Goal: Task Accomplishment & Management: Complete application form

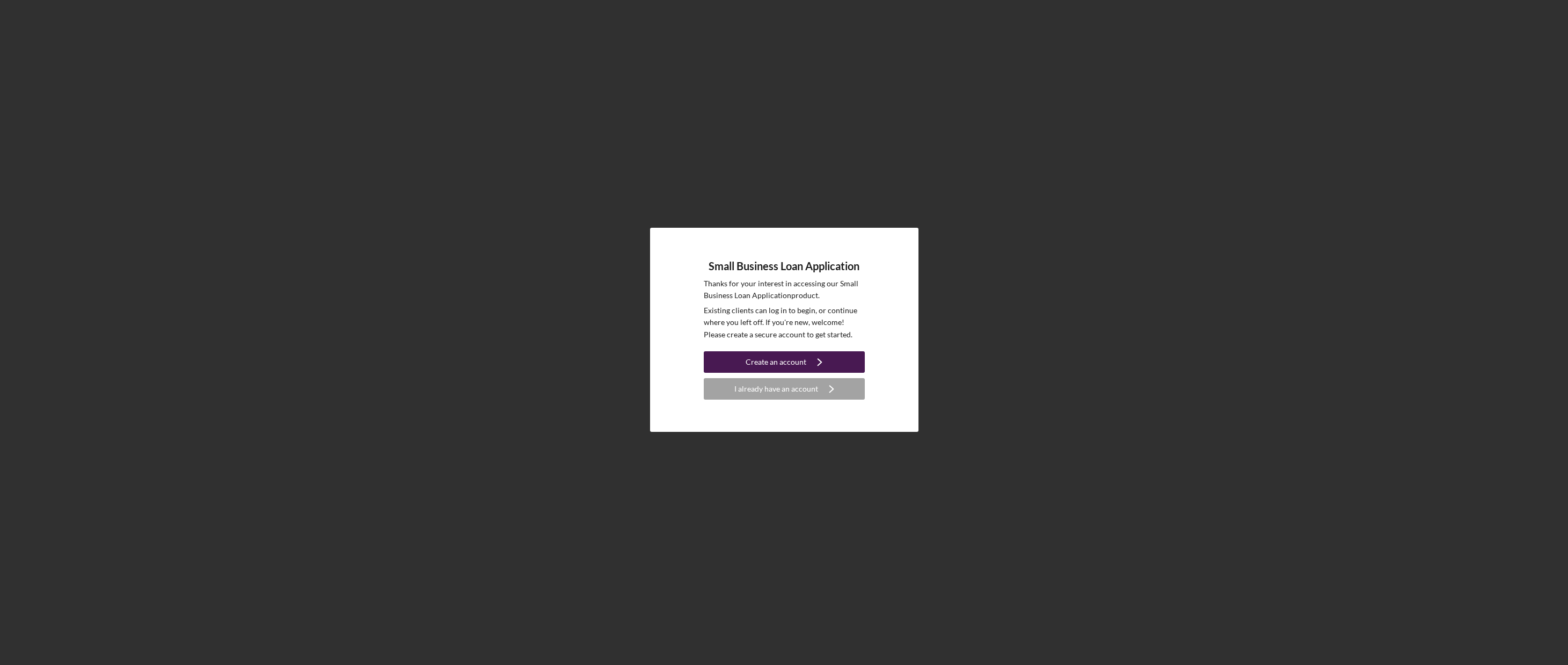
click at [776, 356] on div "Create an account" at bounding box center [776, 362] width 60 height 21
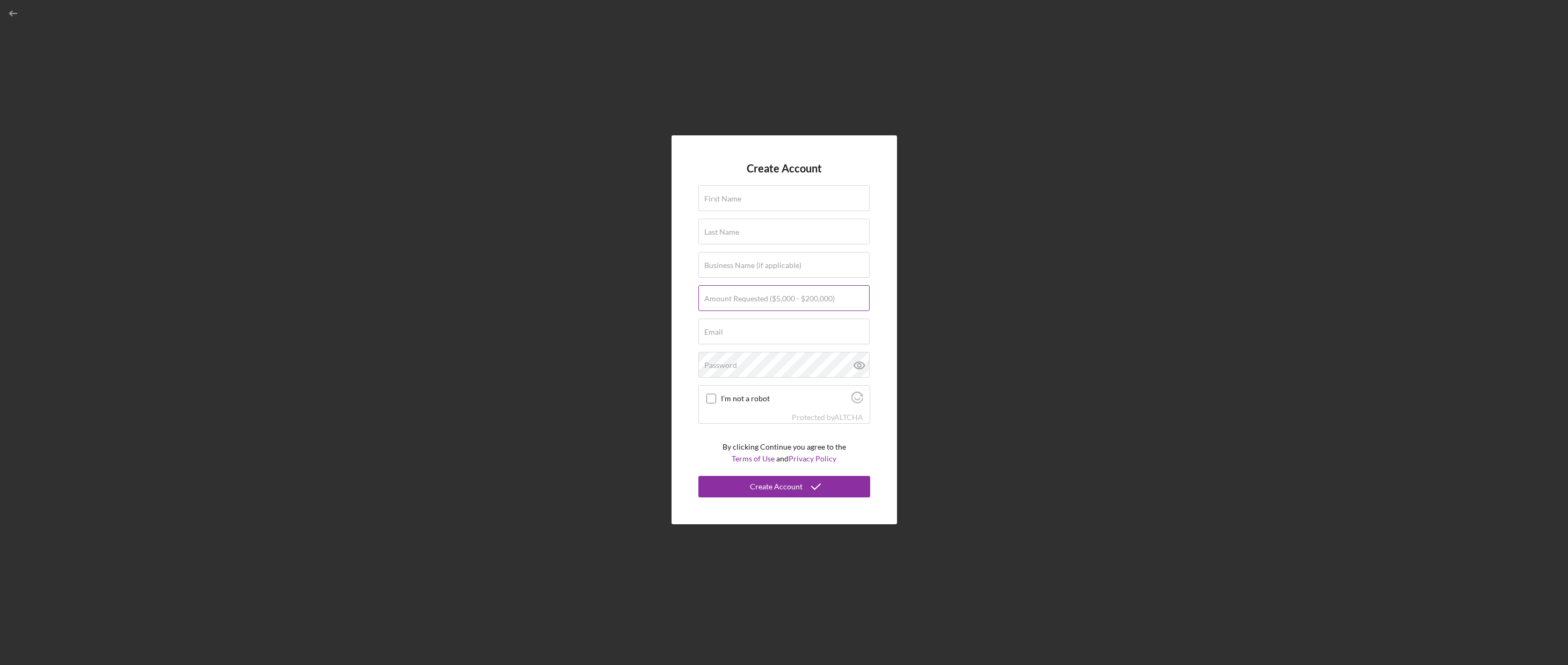
click at [779, 301] on label "Amount Requested ($5,000 - $200,000)" at bounding box center [769, 298] width 131 height 8
click at [779, 301] on input "Amount Requested ($5,000 - $200,000)" at bounding box center [784, 298] width 171 height 26
click at [734, 204] on input "First Name" at bounding box center [784, 198] width 171 height 26
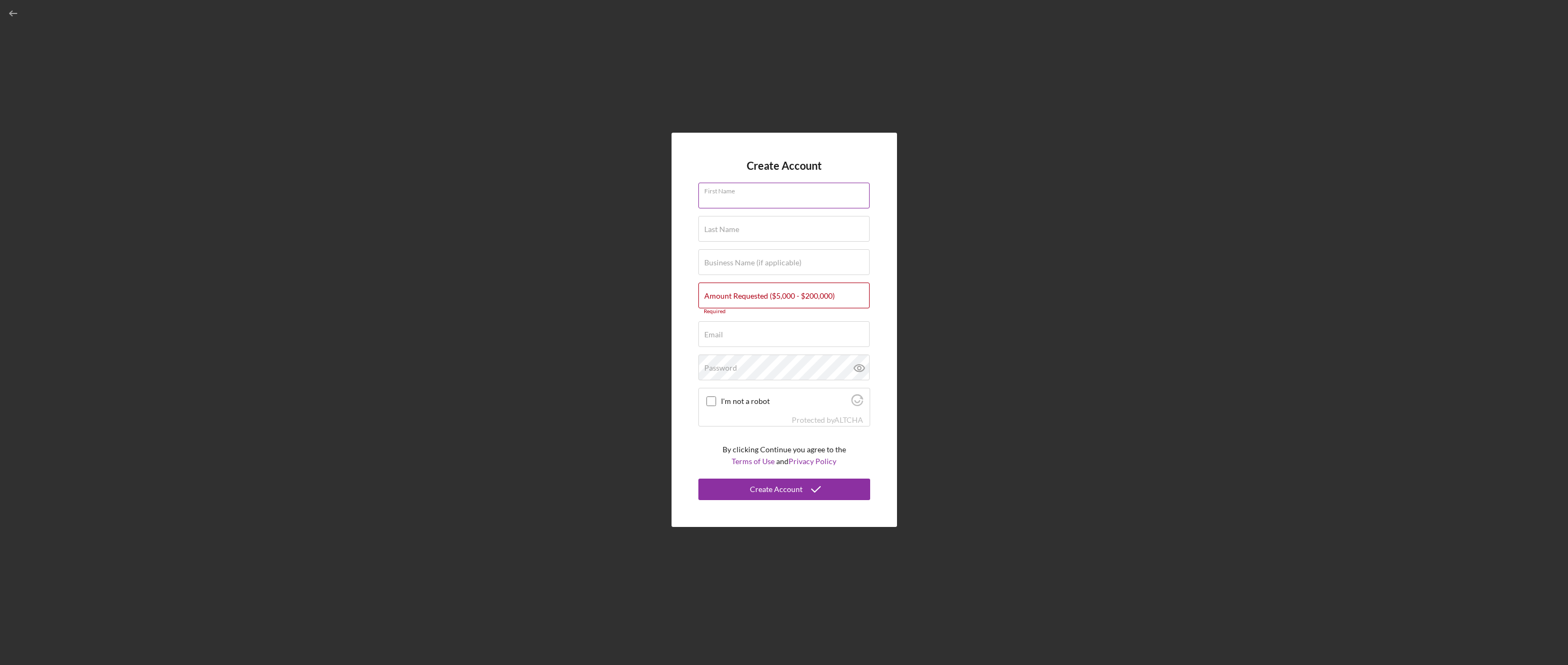
type input "a"
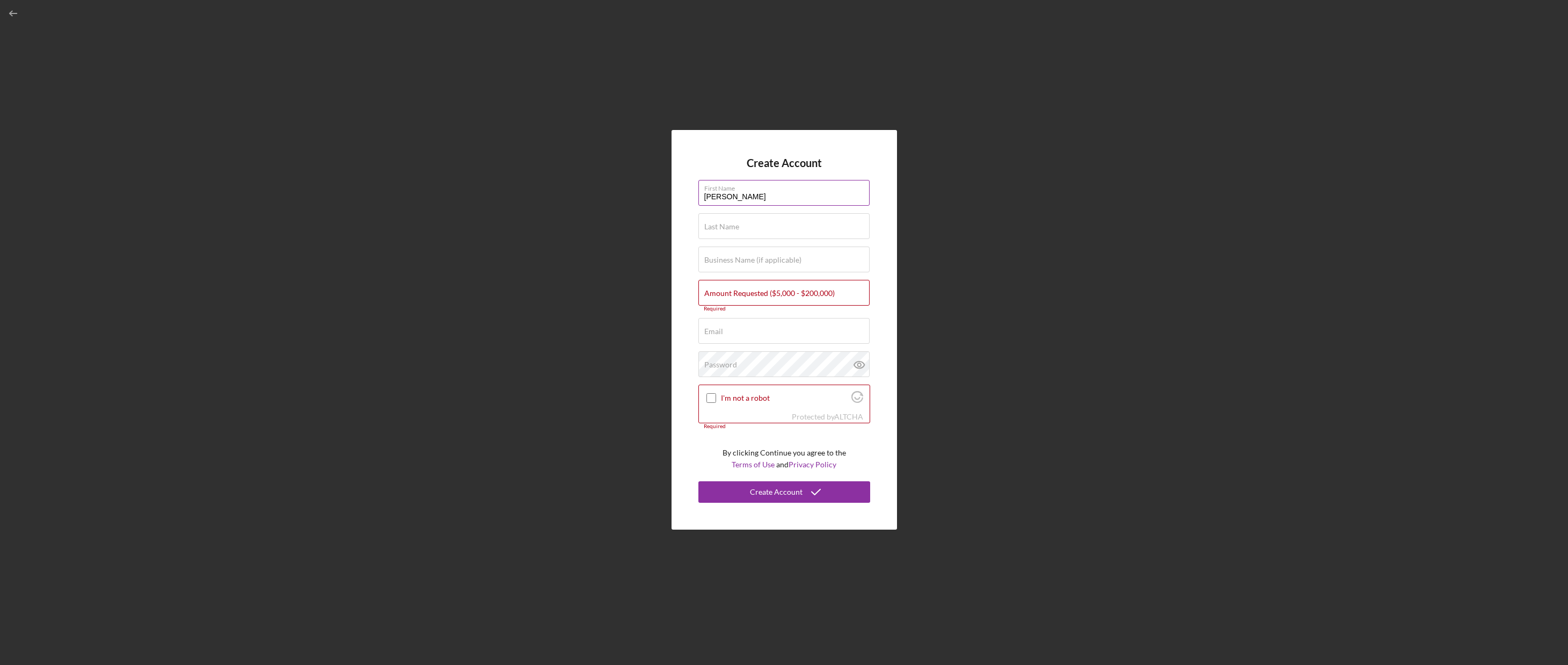
type input "[PERSON_NAME]"
type input "E"
type input "Richlee Apparel"
click at [762, 290] on label "Amount Requested ($5,000 - $200,000)" at bounding box center [769, 293] width 131 height 8
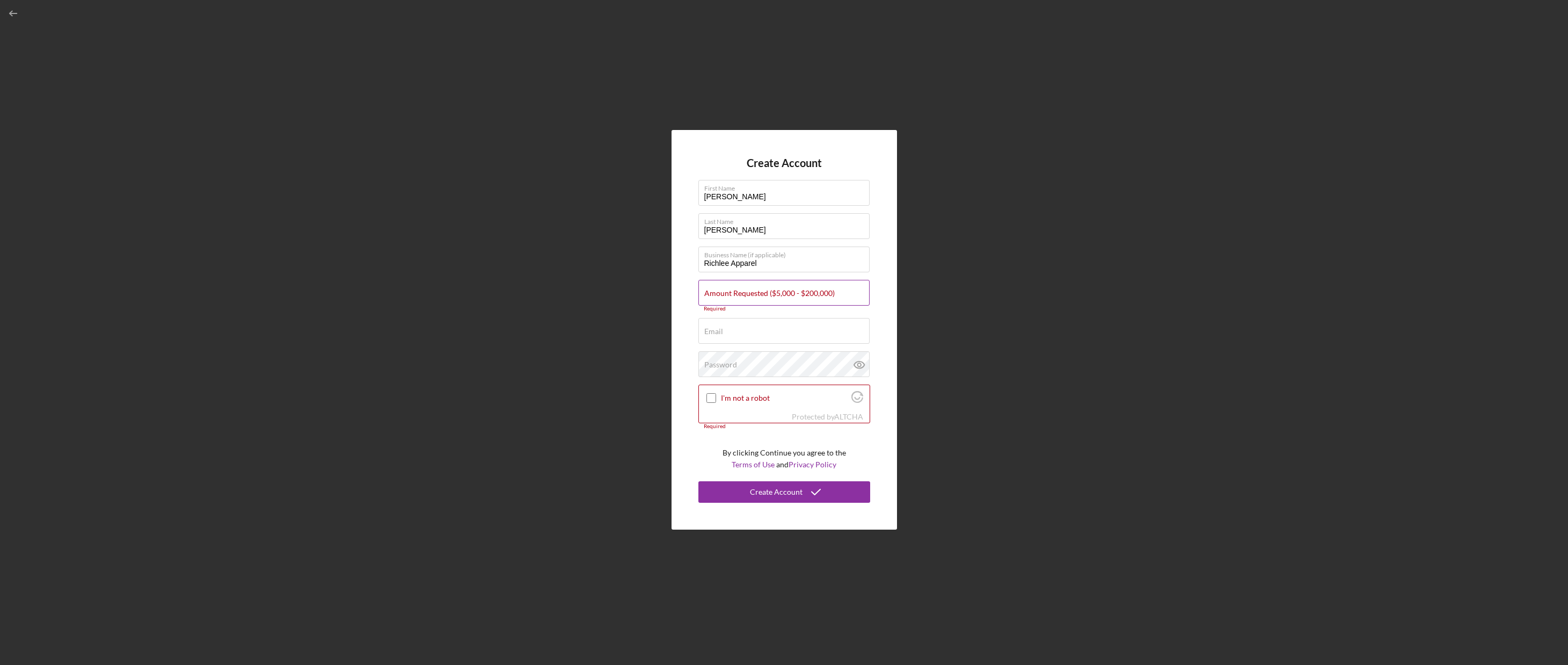
click at [762, 290] on input "Amount Requested ($5,000 - $200,000)" at bounding box center [784, 293] width 171 height 26
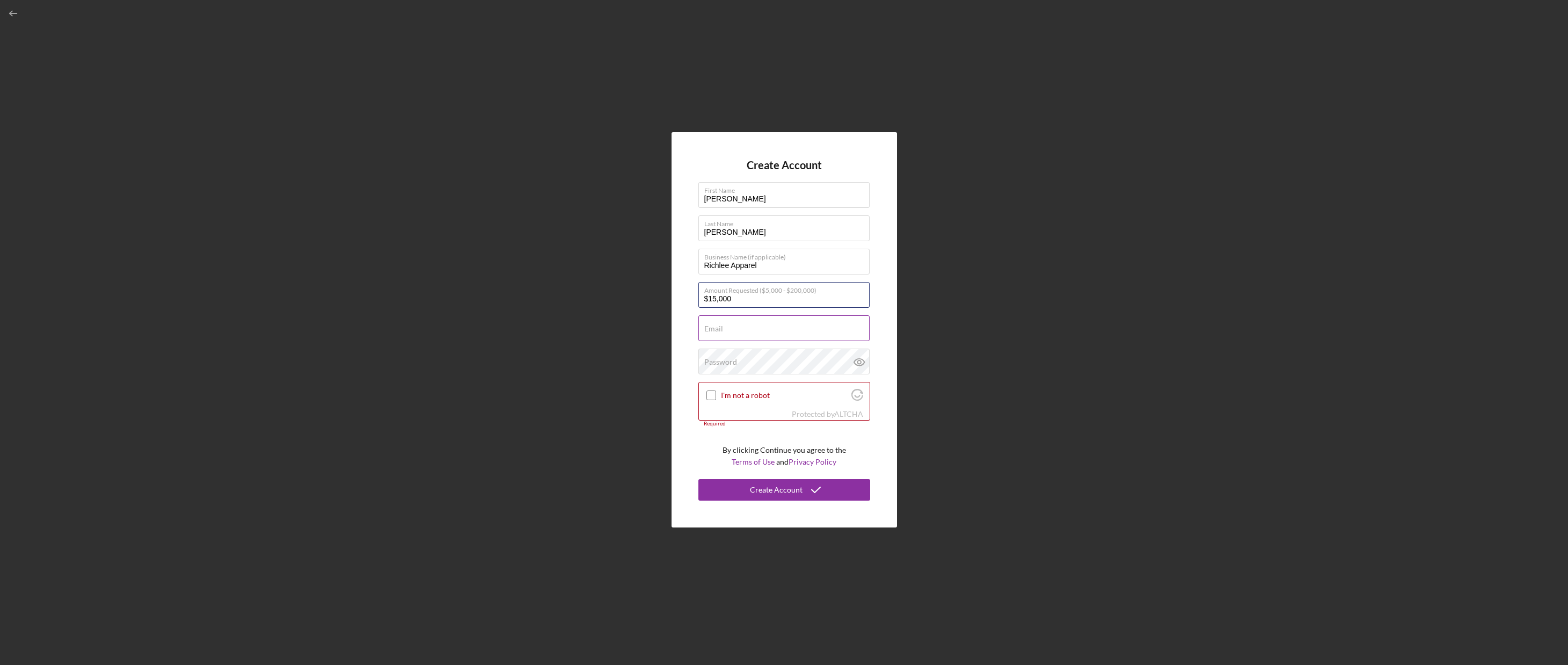
type input "$15,000"
click at [773, 340] on input "Email" at bounding box center [784, 329] width 171 height 26
type input "[EMAIL_ADDRESS][DOMAIN_NAME]"
click at [711, 359] on label "Password" at bounding box center [721, 362] width 33 height 8
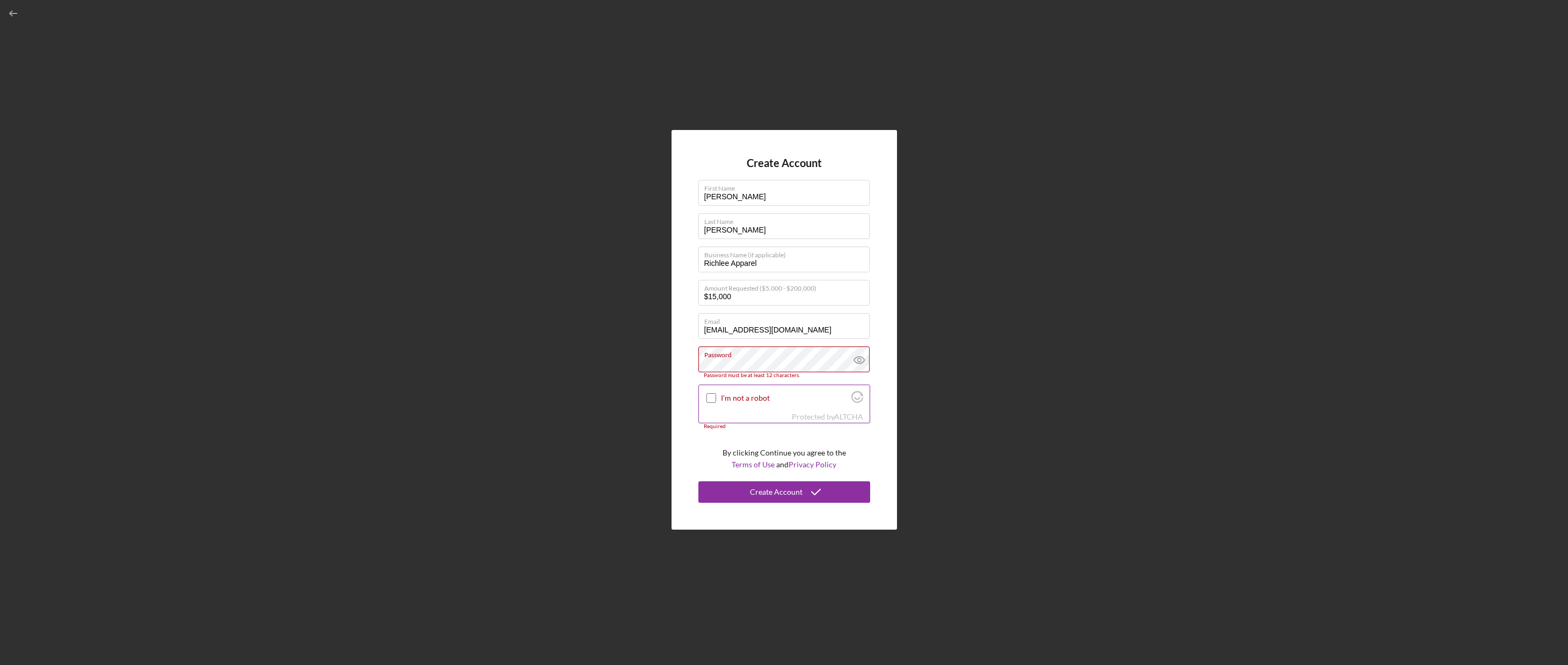
click at [710, 396] on input "I'm not a robot" at bounding box center [711, 398] width 10 height 10
checkbox input "true"
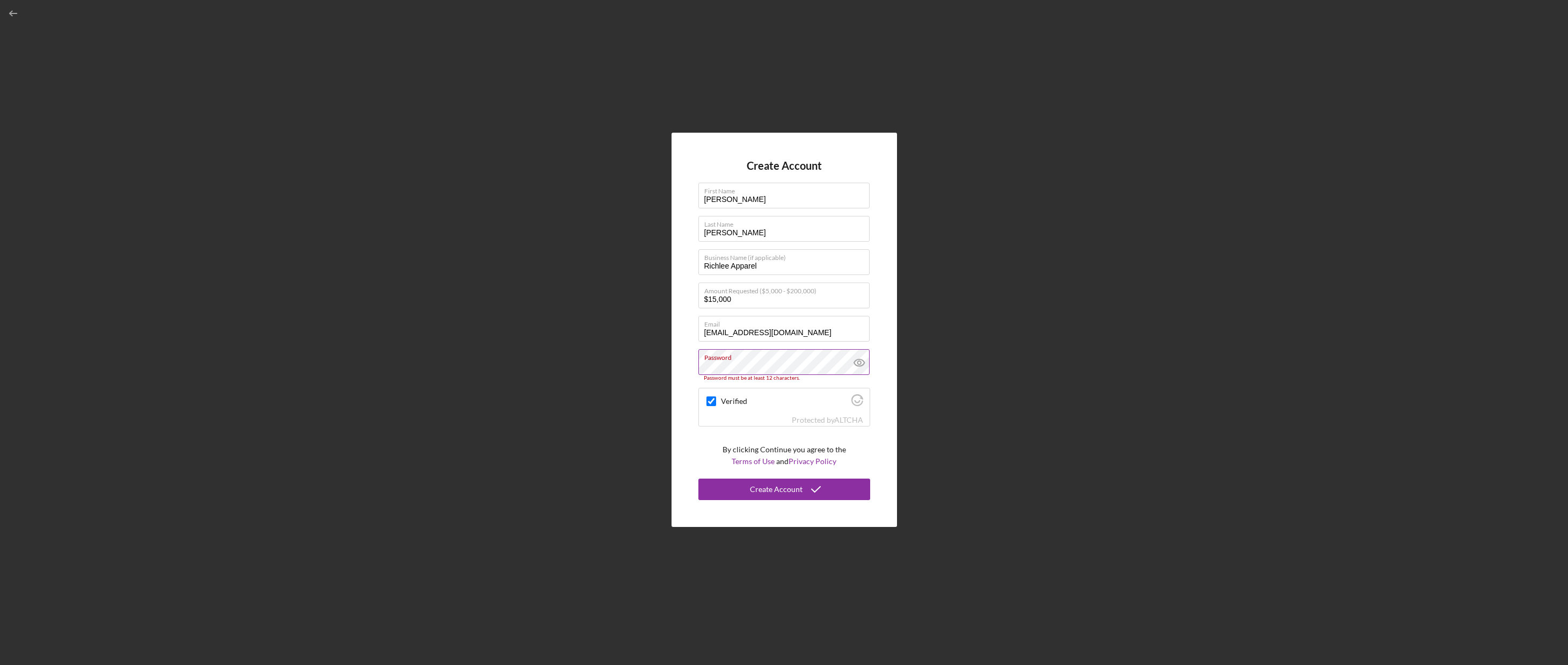
click at [858, 368] on icon at bounding box center [859, 362] width 27 height 27
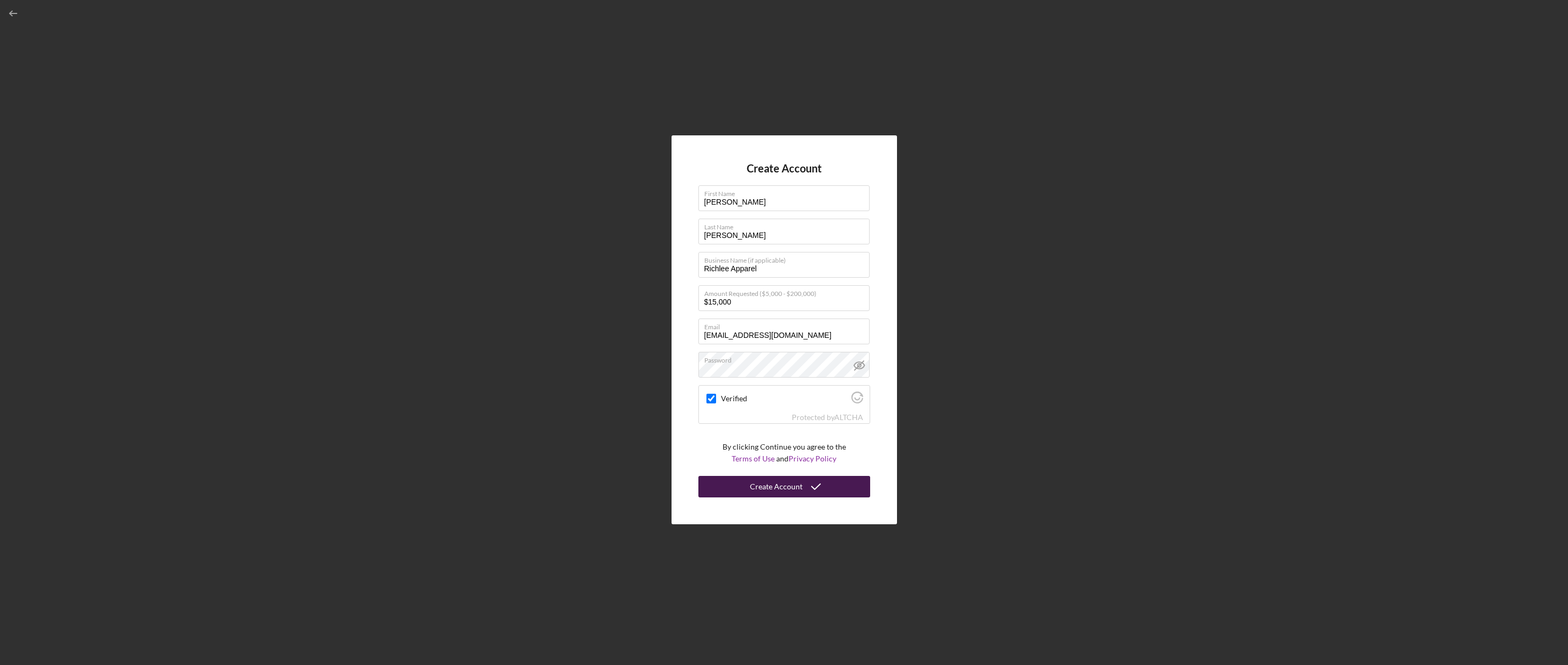
click at [789, 491] on div "Create Account" at bounding box center [776, 486] width 53 height 21
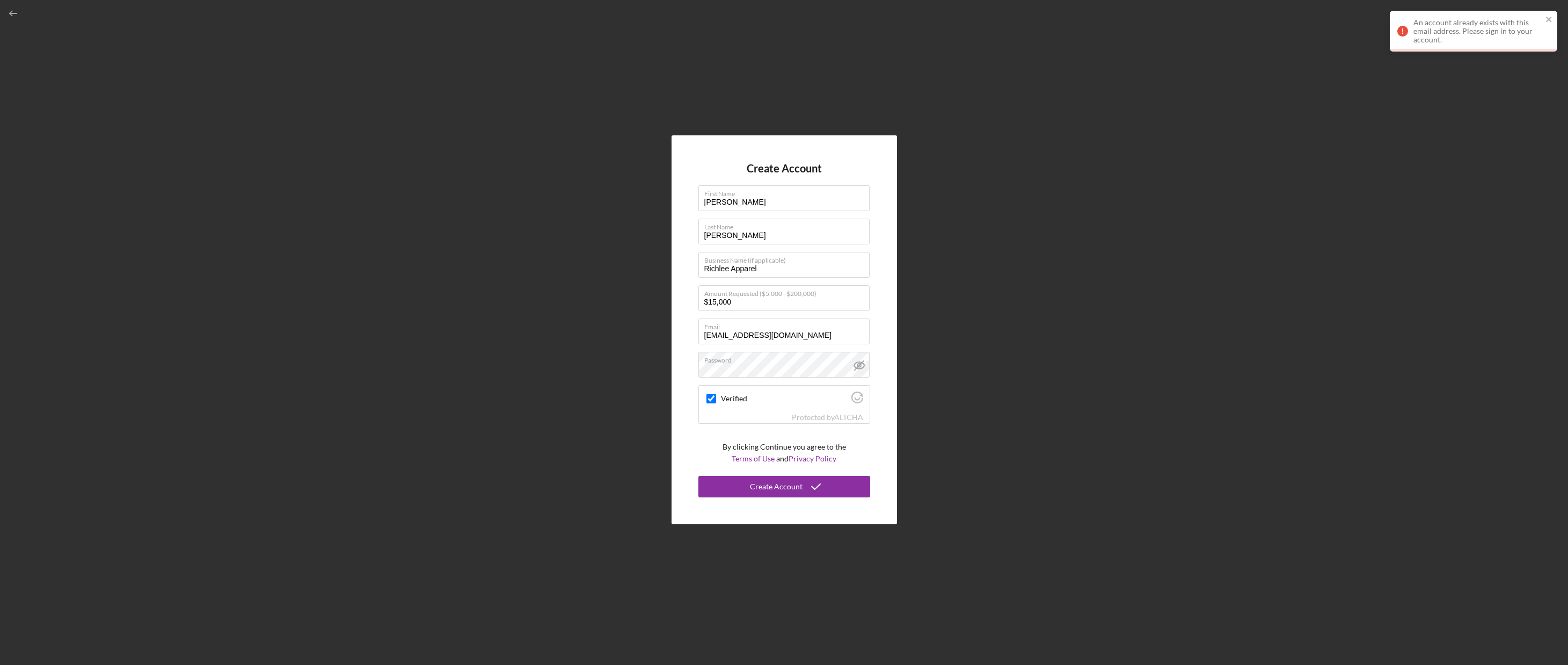
click at [1485, 33] on div "An account already exists with this email address. Please sign in to your accou…" at bounding box center [1478, 31] width 129 height 26
click at [22, 14] on icon "button" at bounding box center [13, 13] width 24 height 24
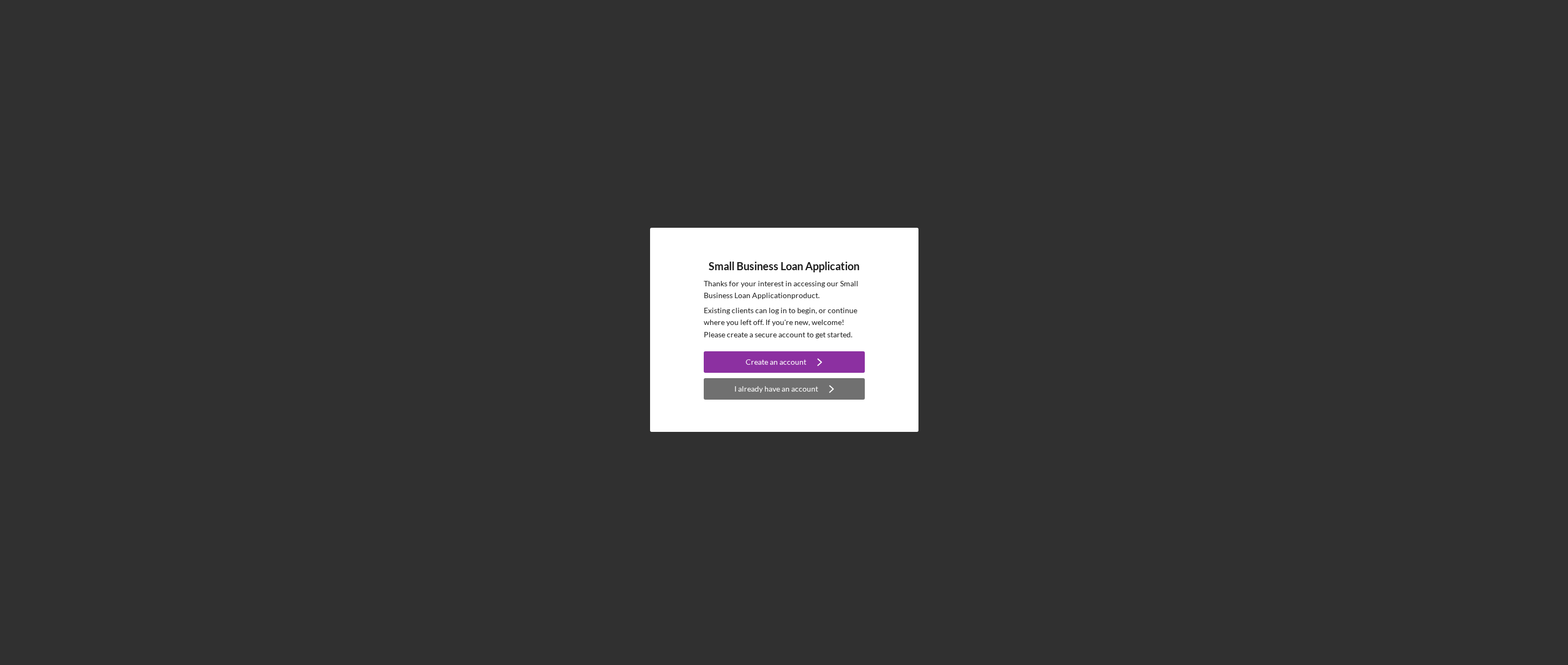
click at [799, 385] on div "I already have an account" at bounding box center [776, 388] width 84 height 21
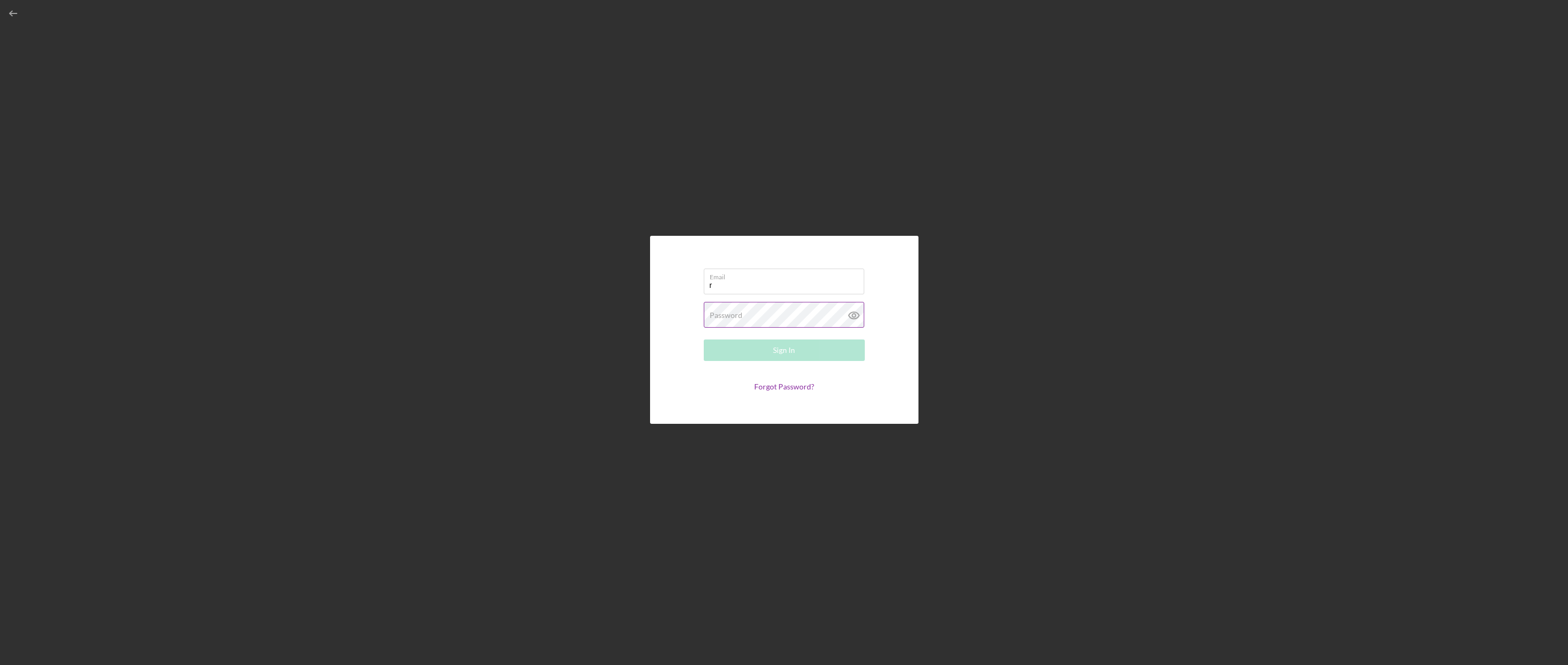
type input "[EMAIL_ADDRESS][DOMAIN_NAME]"
click at [704, 340] on button "Sign In" at bounding box center [784, 350] width 161 height 21
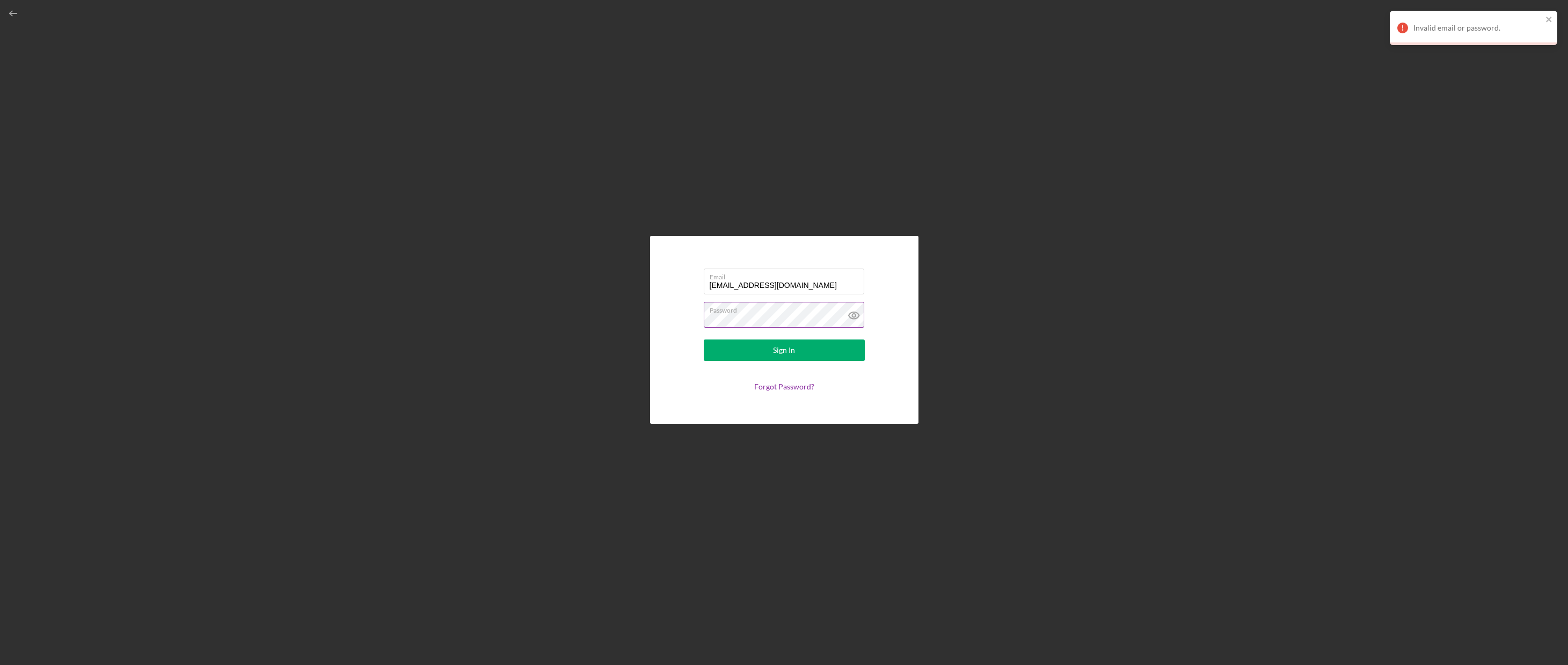
click at [704, 340] on button "Sign In" at bounding box center [784, 350] width 161 height 21
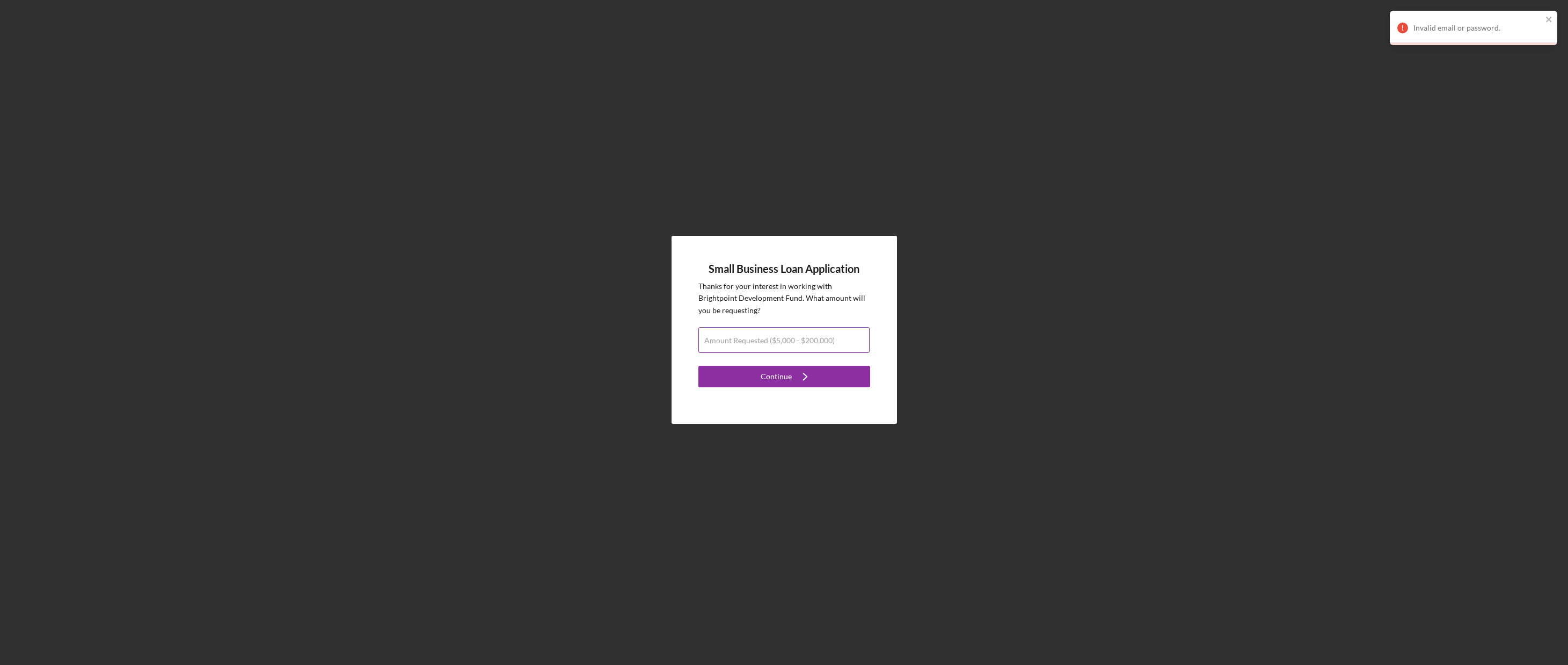
click at [786, 334] on div "Amount Requested ($5,000 - $200,000)" at bounding box center [784, 340] width 172 height 27
type input "$15,000"
click at [811, 373] on icon "Icon/Navigate" at bounding box center [805, 376] width 27 height 27
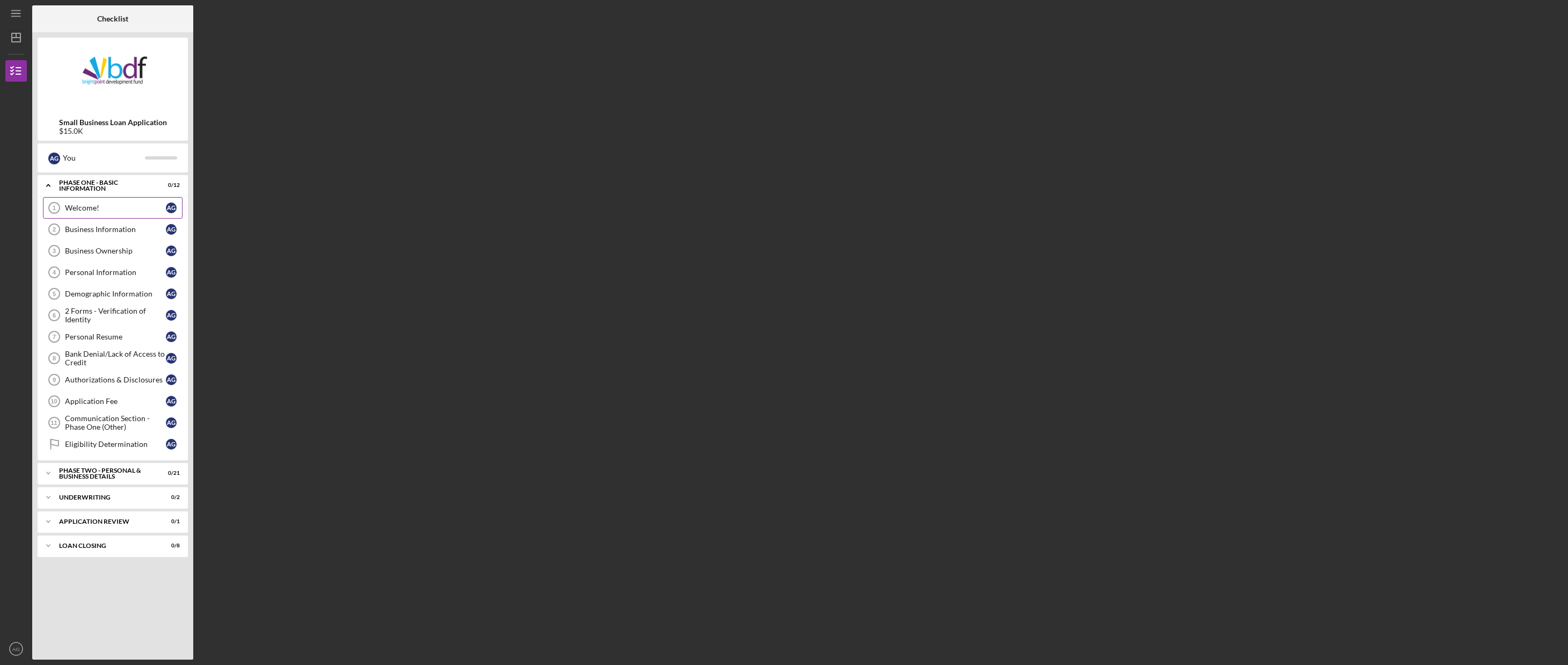
click at [105, 199] on link "Welcome! 1 Welcome! A G" at bounding box center [113, 208] width 140 height 21
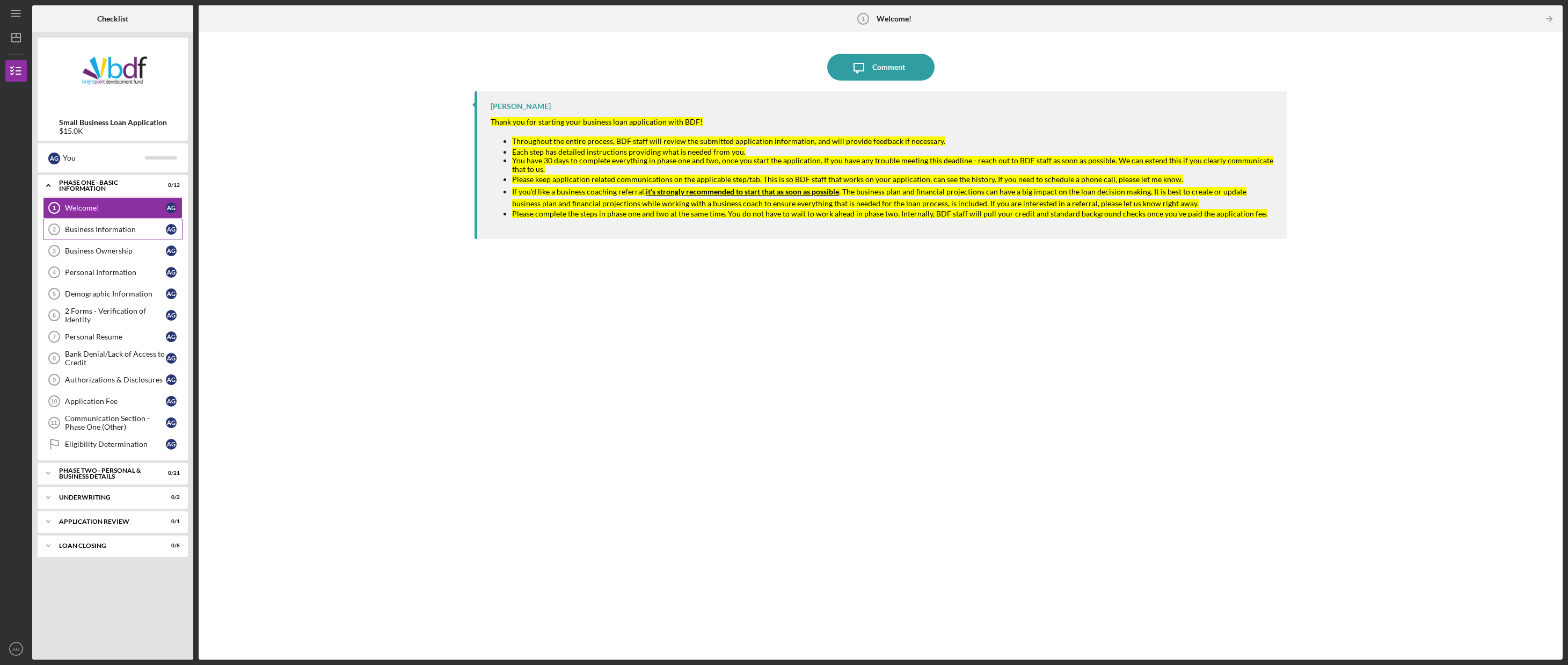
click at [83, 233] on div "Business Information" at bounding box center [115, 229] width 101 height 8
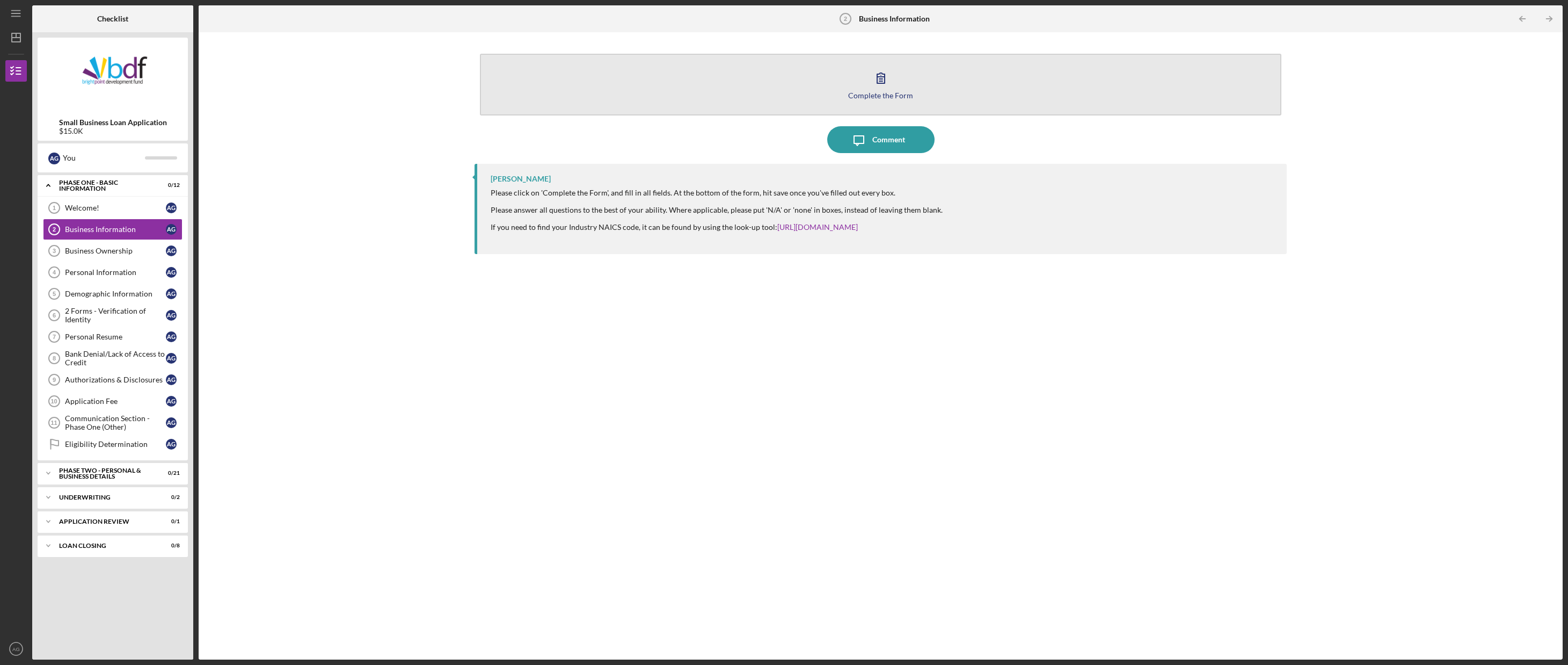
click at [794, 69] on button "Complete the Form Form" at bounding box center [881, 85] width 801 height 62
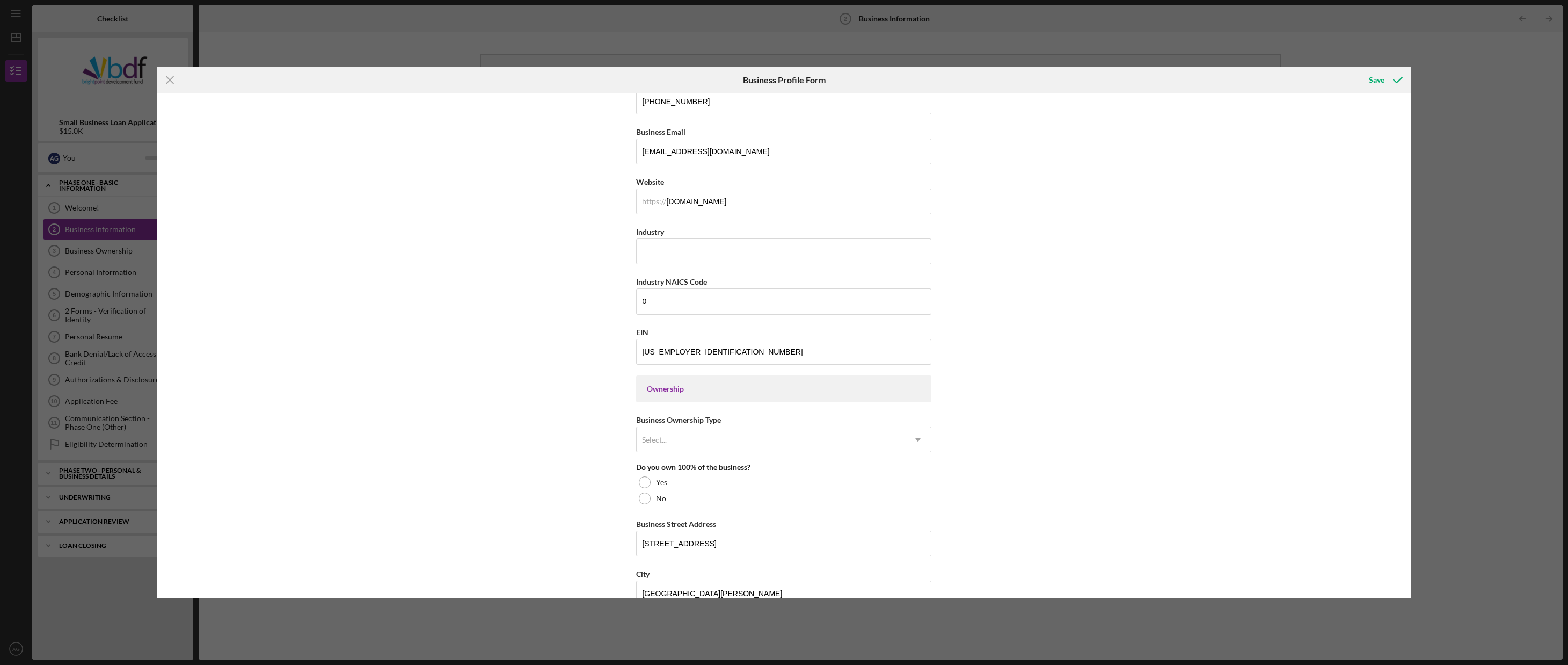
scroll to position [161, 0]
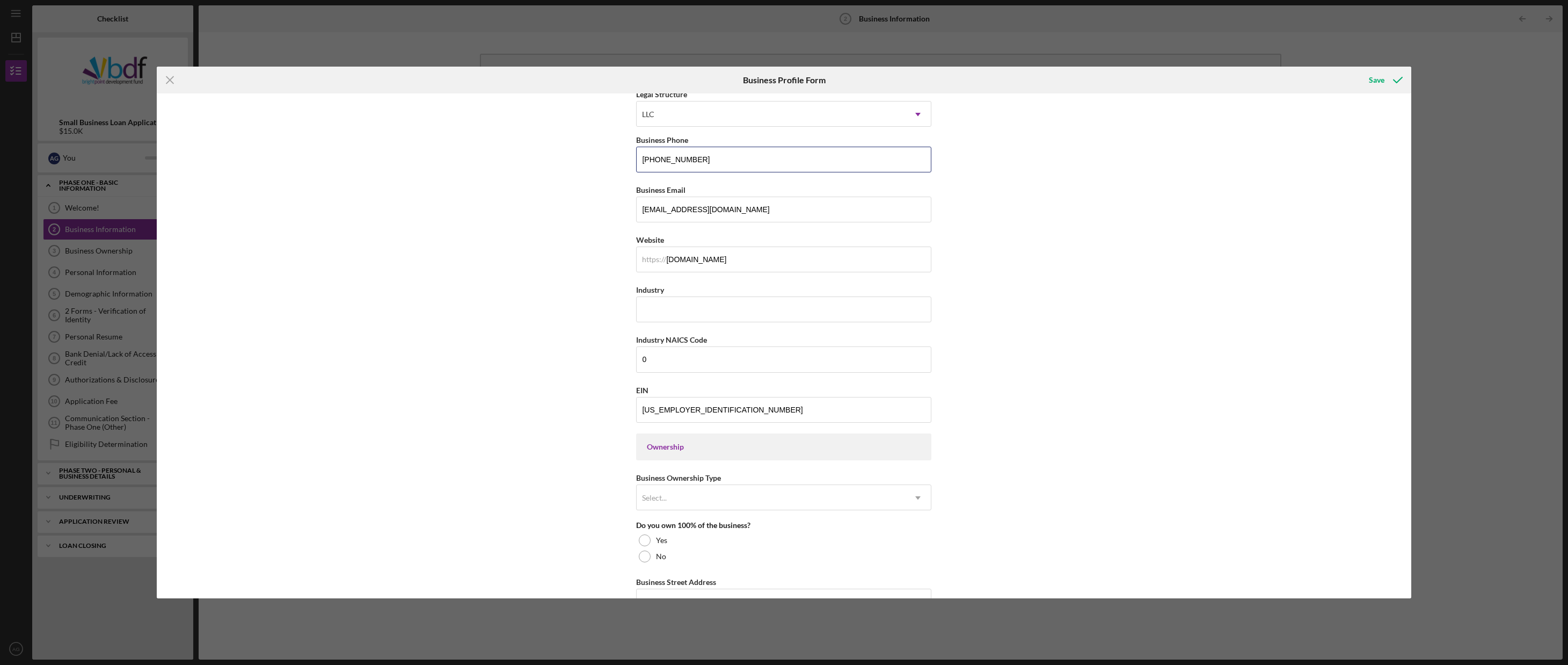
drag, startPoint x: 700, startPoint y: 161, endPoint x: 550, endPoint y: 176, distance: 150.7
click at [550, 176] on div "Business Name [PERSON_NAME] Management LLC DBA Business Start Date [DATE] Legal…" at bounding box center [784, 346] width 1255 height 505
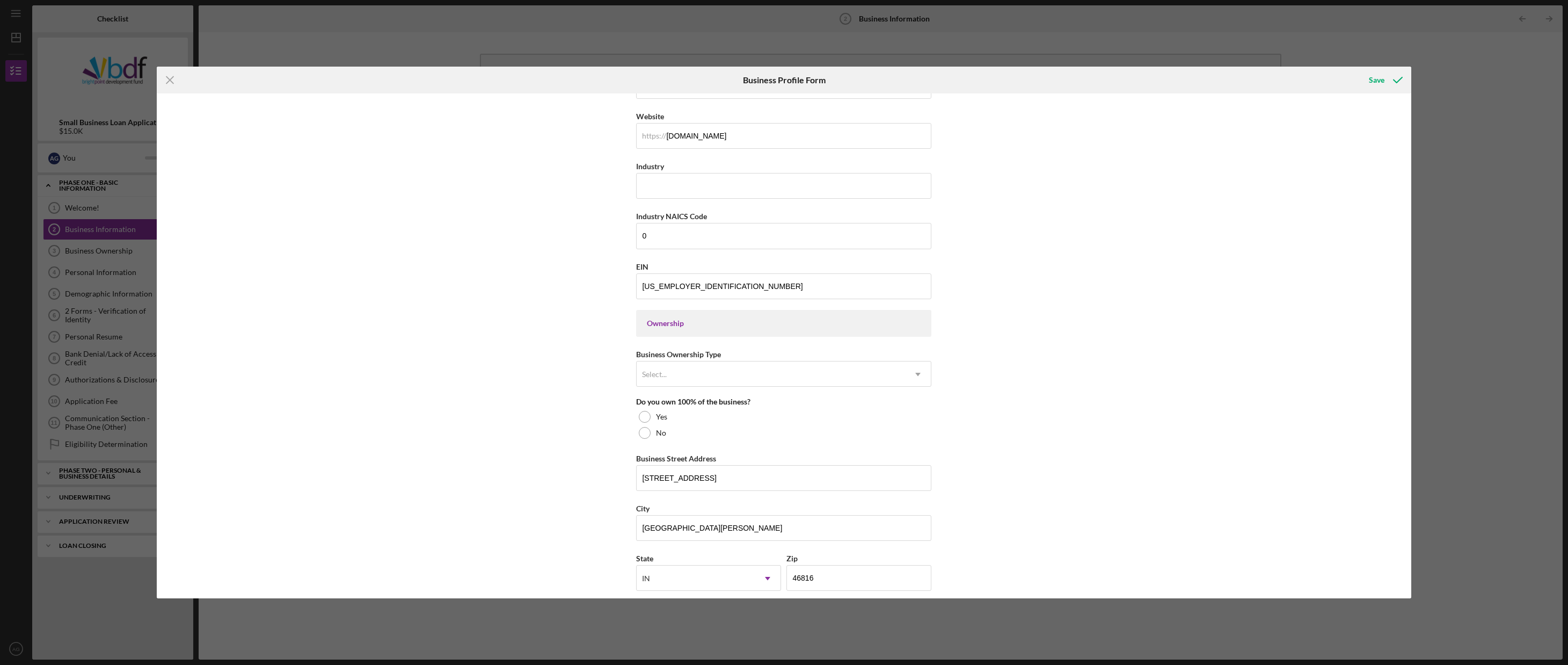
scroll to position [322, 0]
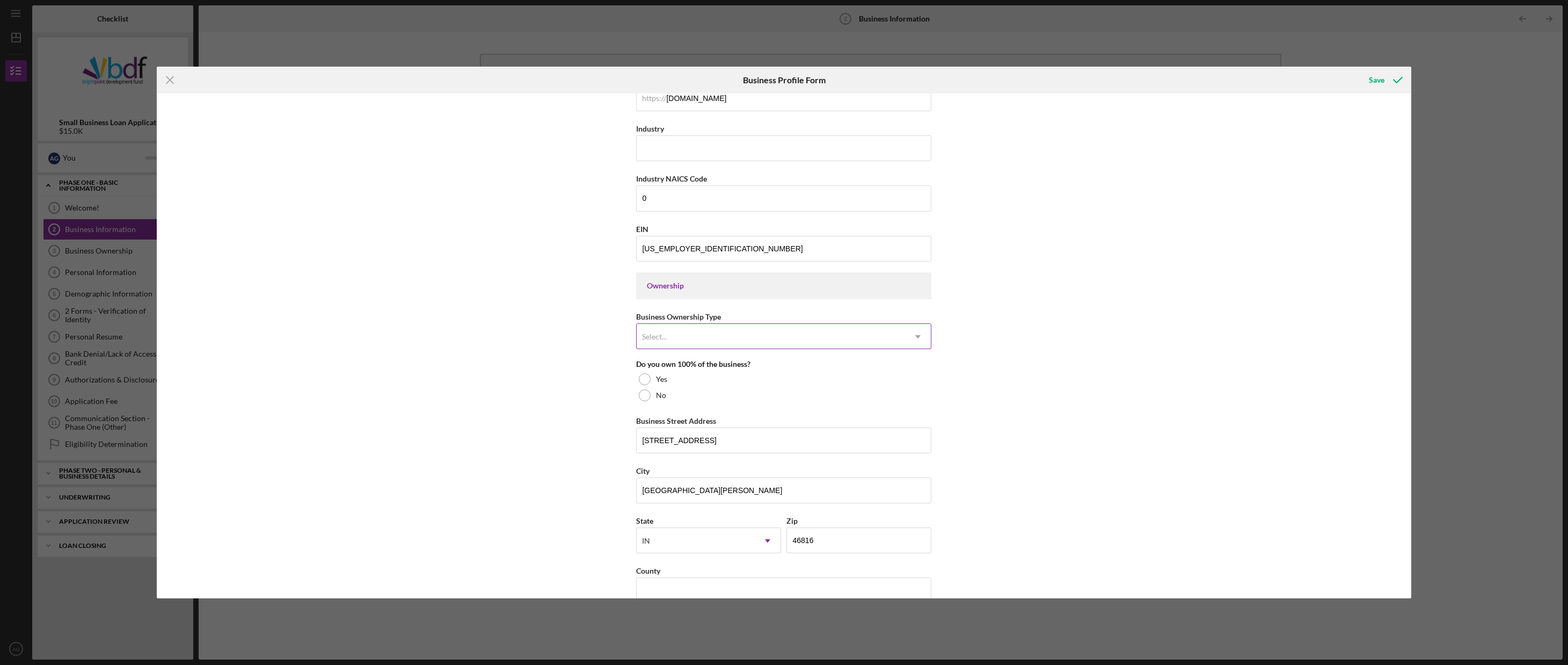
type input "[PHONE_NUMBER]"
click at [663, 344] on div "Select..." at bounding box center [771, 337] width 269 height 25
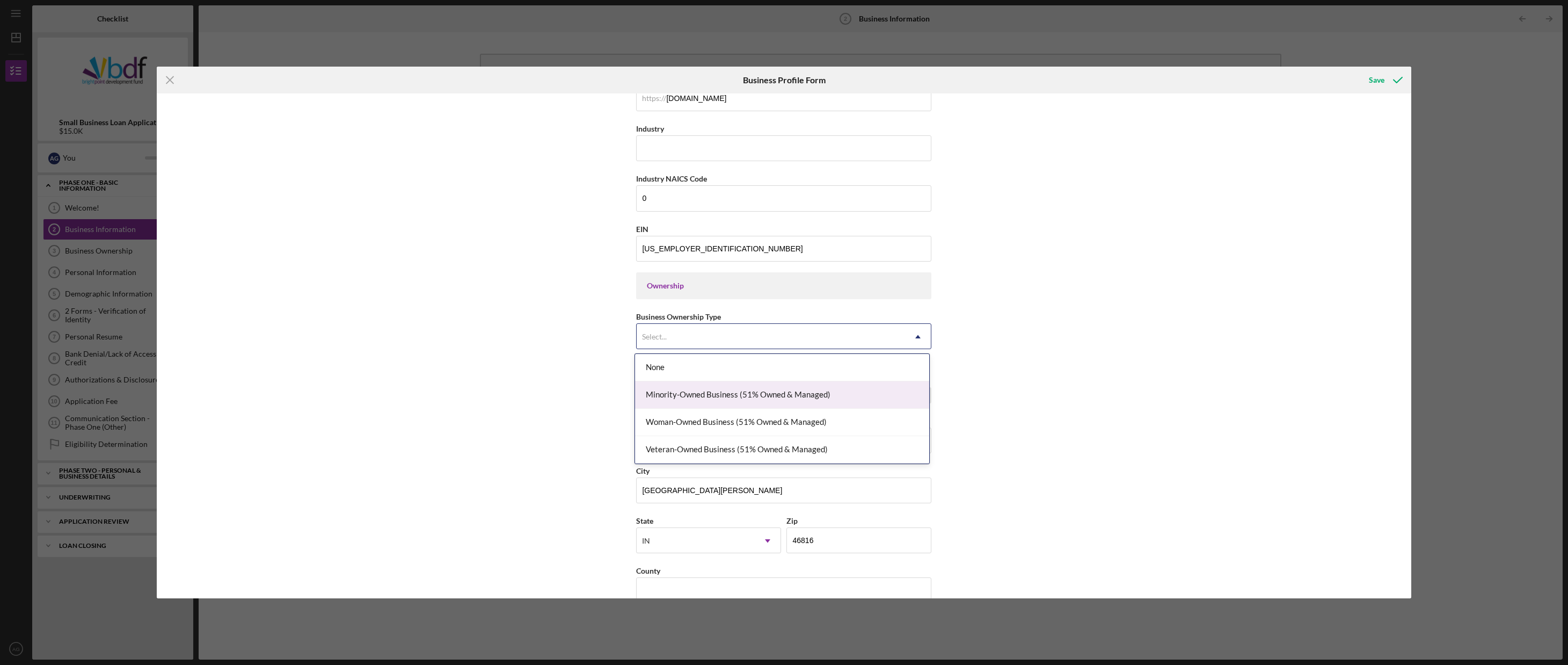
click at [702, 392] on div "Minority-Owned Business (51% Owned & Managed)" at bounding box center [782, 395] width 294 height 27
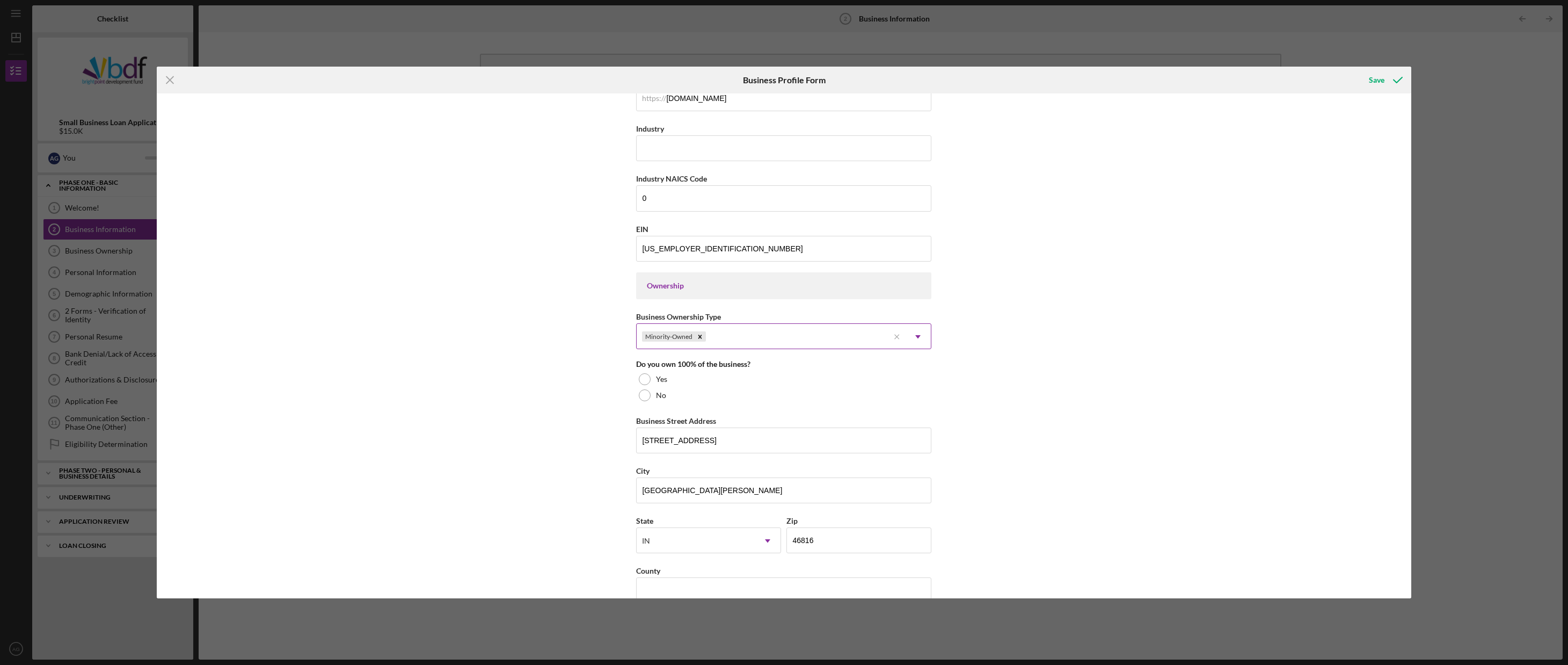
click at [721, 340] on div "Minority-Owned" at bounding box center [763, 337] width 252 height 25
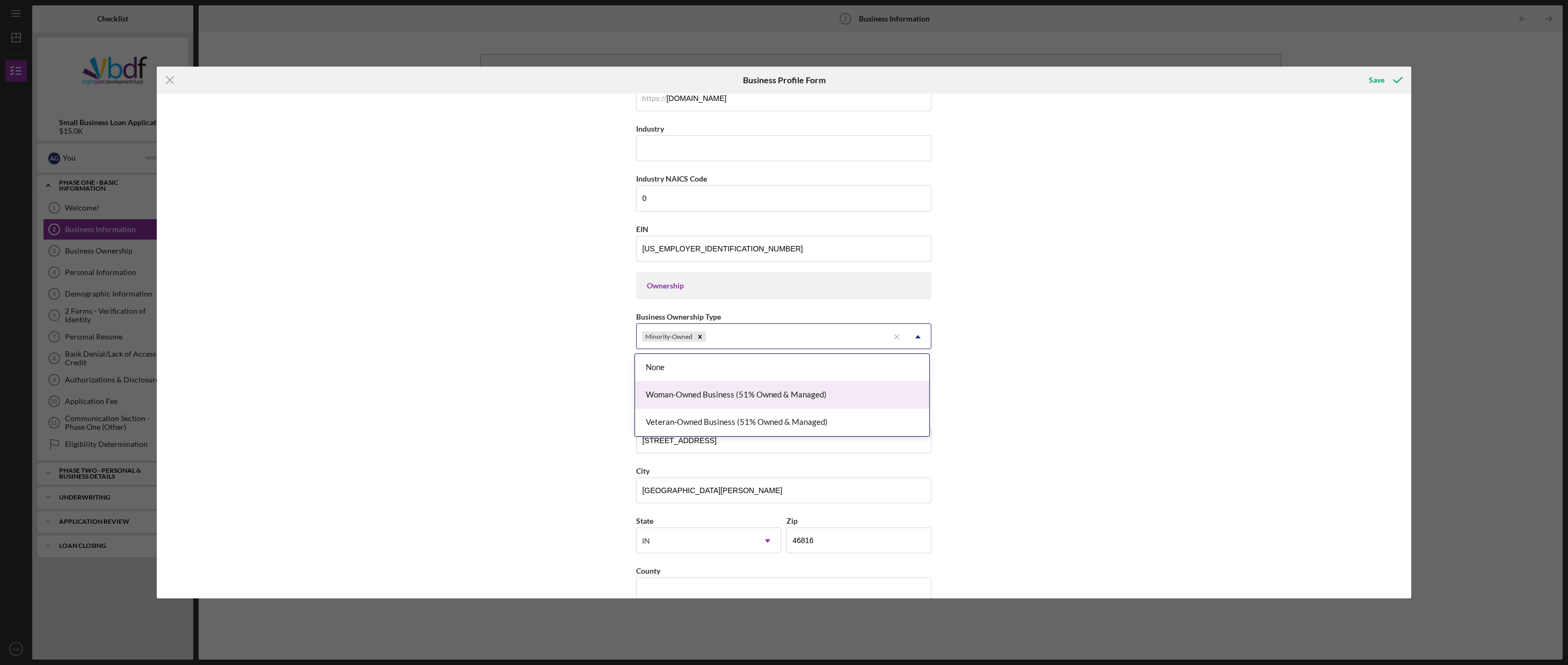
click at [712, 397] on div "Woman-Owned Business (51% Owned & Managed)" at bounding box center [782, 395] width 294 height 27
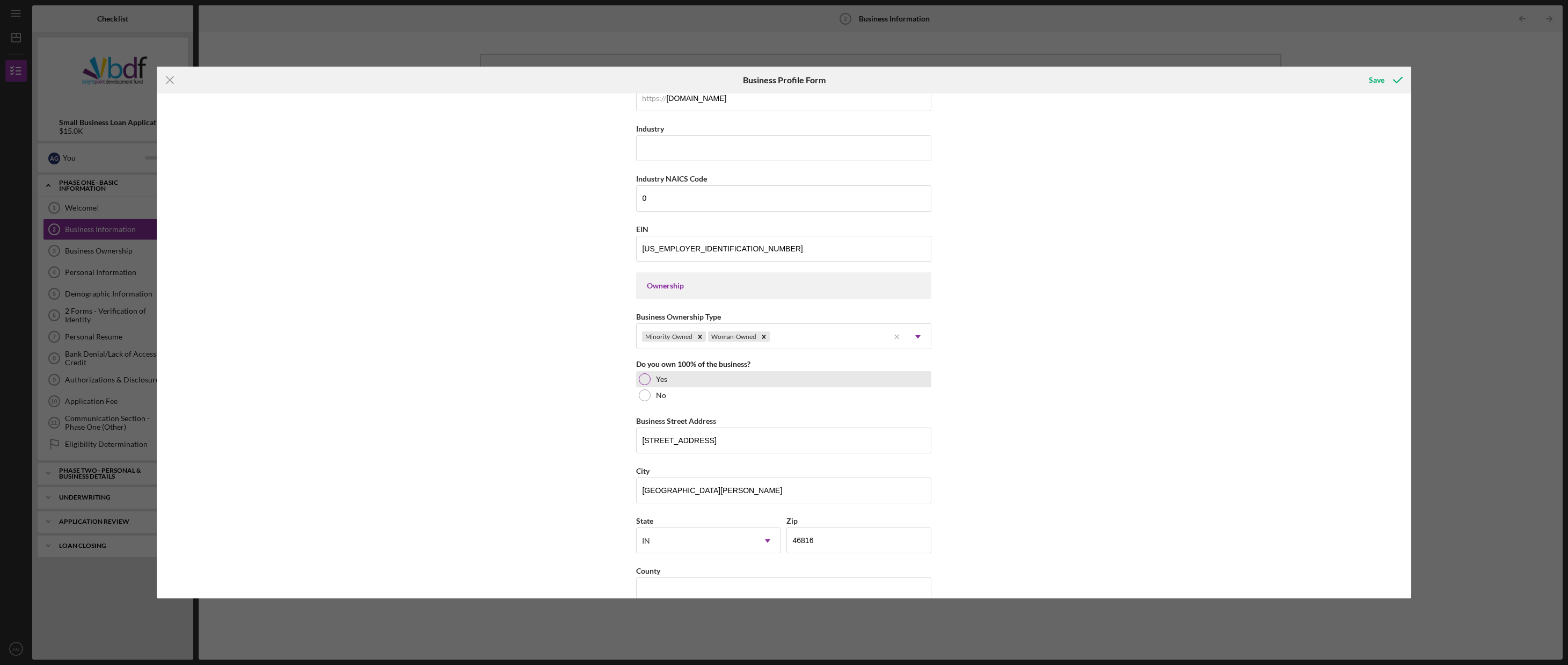
click at [672, 377] on div "Yes" at bounding box center [784, 379] width 295 height 16
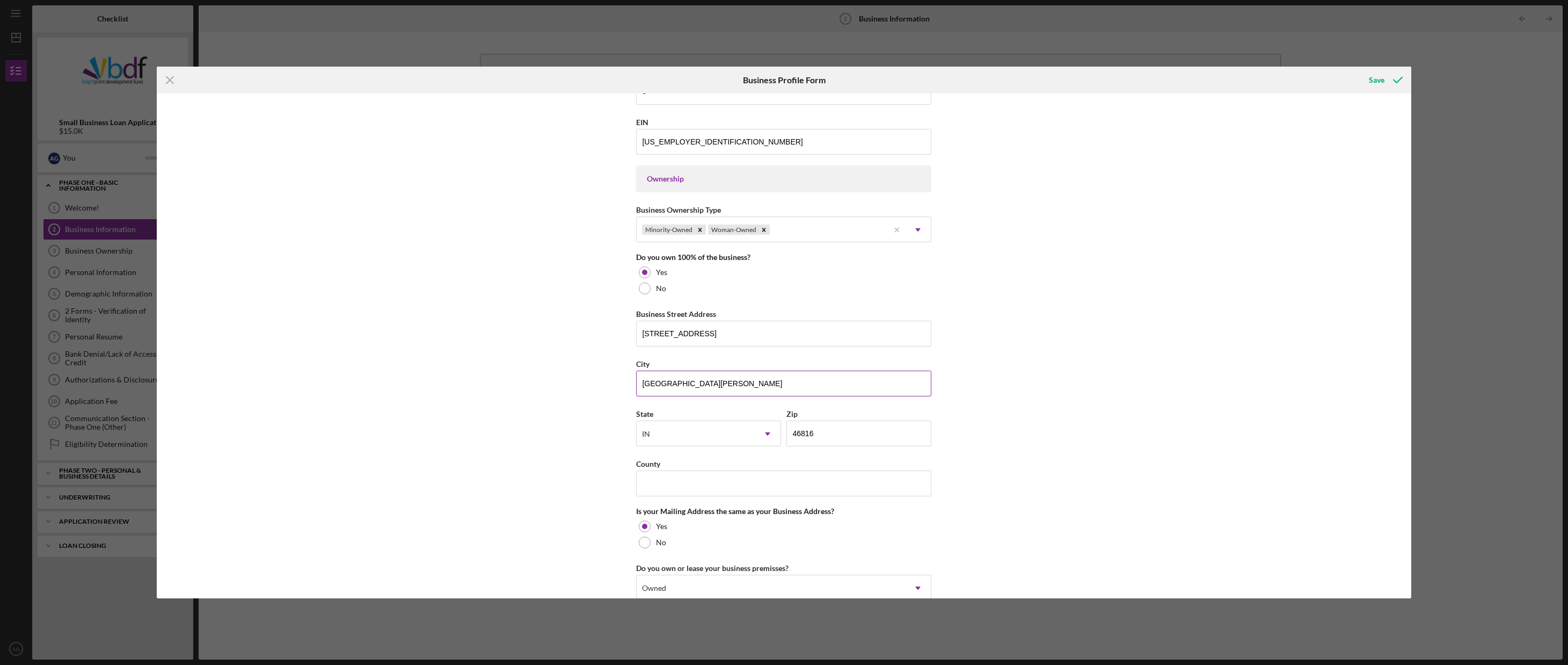
scroll to position [591, 0]
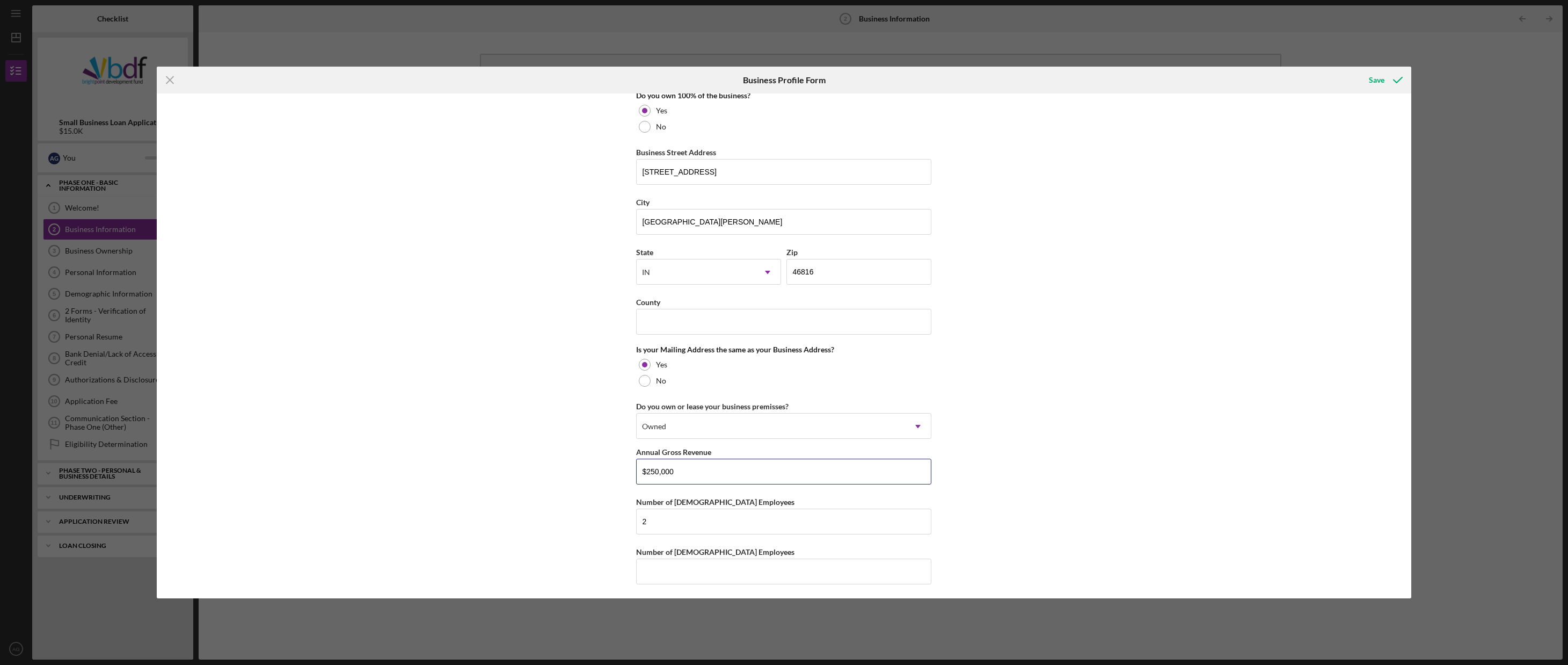
drag, startPoint x: 688, startPoint y: 479, endPoint x: 584, endPoint y: 479, distance: 104.0
click at [584, 479] on div "Business Name [PERSON_NAME] Management LLC DBA Business Start Date [DATE] Legal…" at bounding box center [784, 346] width 1255 height 505
type input "$1"
type input "$5"
drag, startPoint x: 780, startPoint y: 482, endPoint x: 546, endPoint y: 456, distance: 235.4
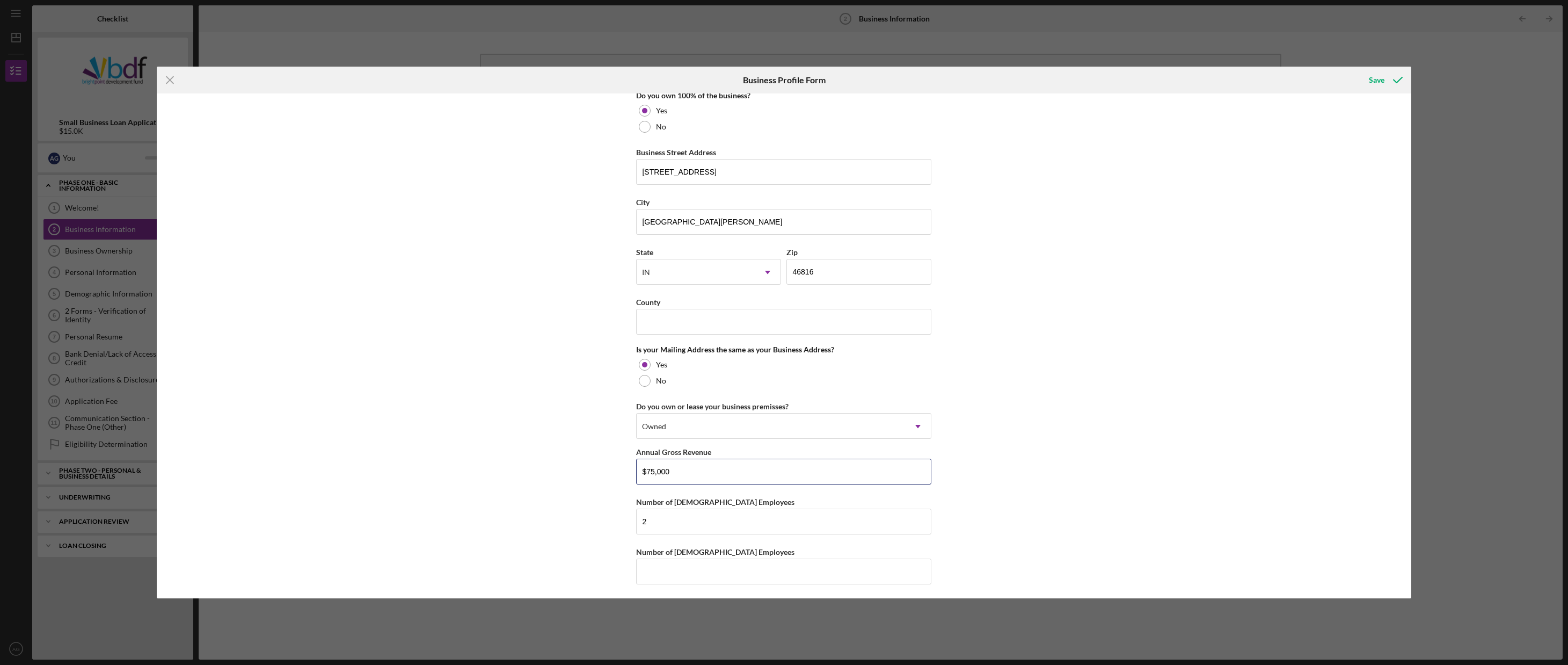
click at [552, 463] on div "Business Name [PERSON_NAME] Management LLC DBA Business Start Date [DATE] Legal…" at bounding box center [784, 346] width 1255 height 505
type input "$5"
type input "$75,000"
drag, startPoint x: 682, startPoint y: 528, endPoint x: 619, endPoint y: 522, distance: 63.3
click at [620, 522] on div "Business Name [PERSON_NAME] Management LLC DBA Business Start Date [DATE] Legal…" at bounding box center [784, 346] width 1255 height 505
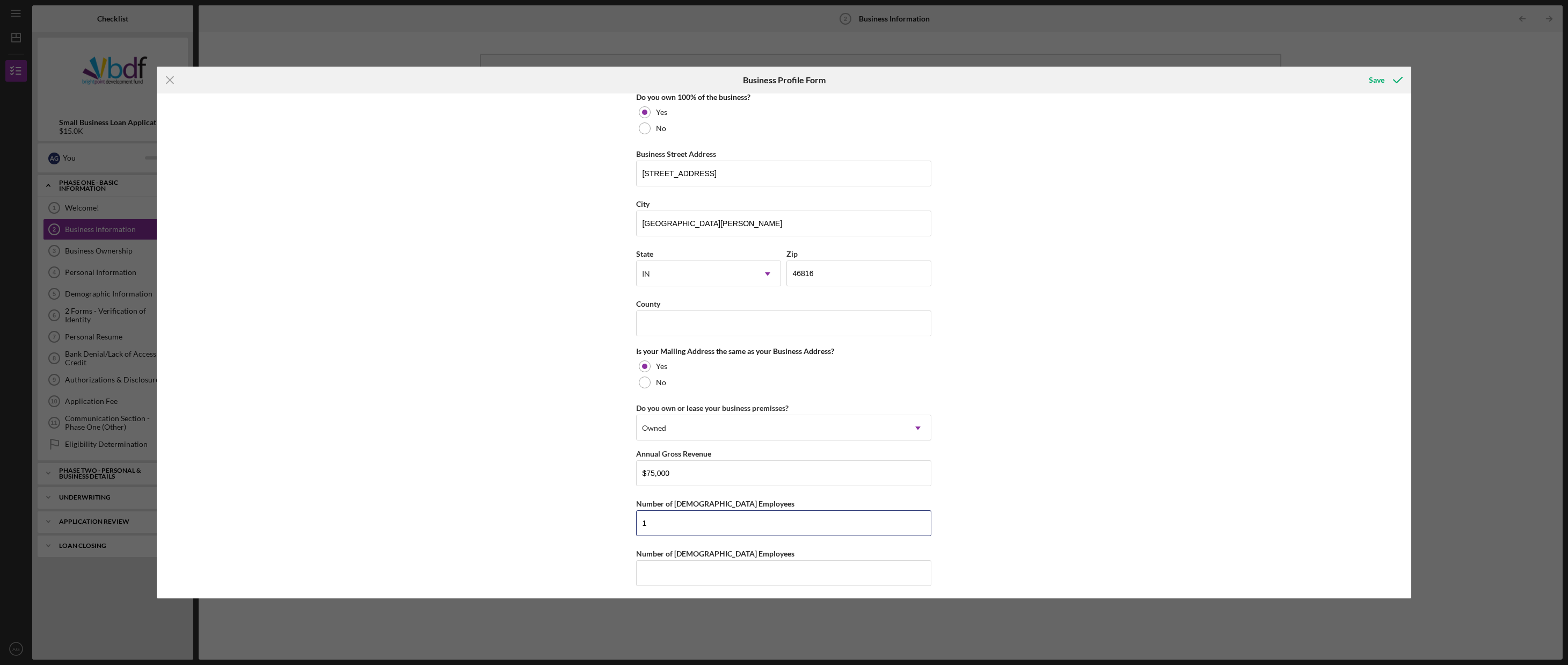
type input "1"
click at [1078, 445] on div "Business Name [PERSON_NAME] Management LLC DBA Business Start Date [DATE] Legal…" at bounding box center [784, 346] width 1255 height 505
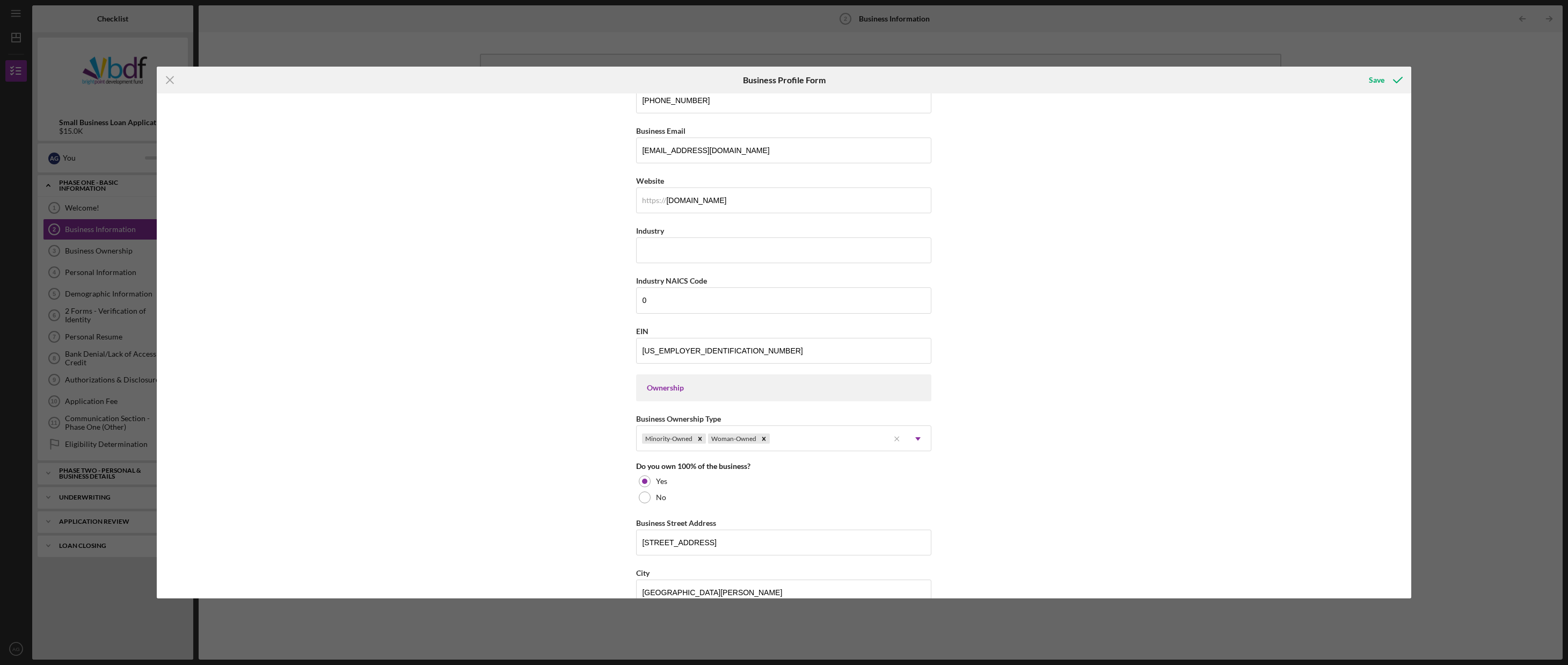
scroll to position [217, 0]
click at [1489, 113] on div "Icon/Menu Close Business Profile Form Save Business Name [PERSON_NAME] Manageme…" at bounding box center [784, 332] width 1568 height 665
click at [176, 79] on icon "Icon/Menu Close" at bounding box center [170, 79] width 27 height 27
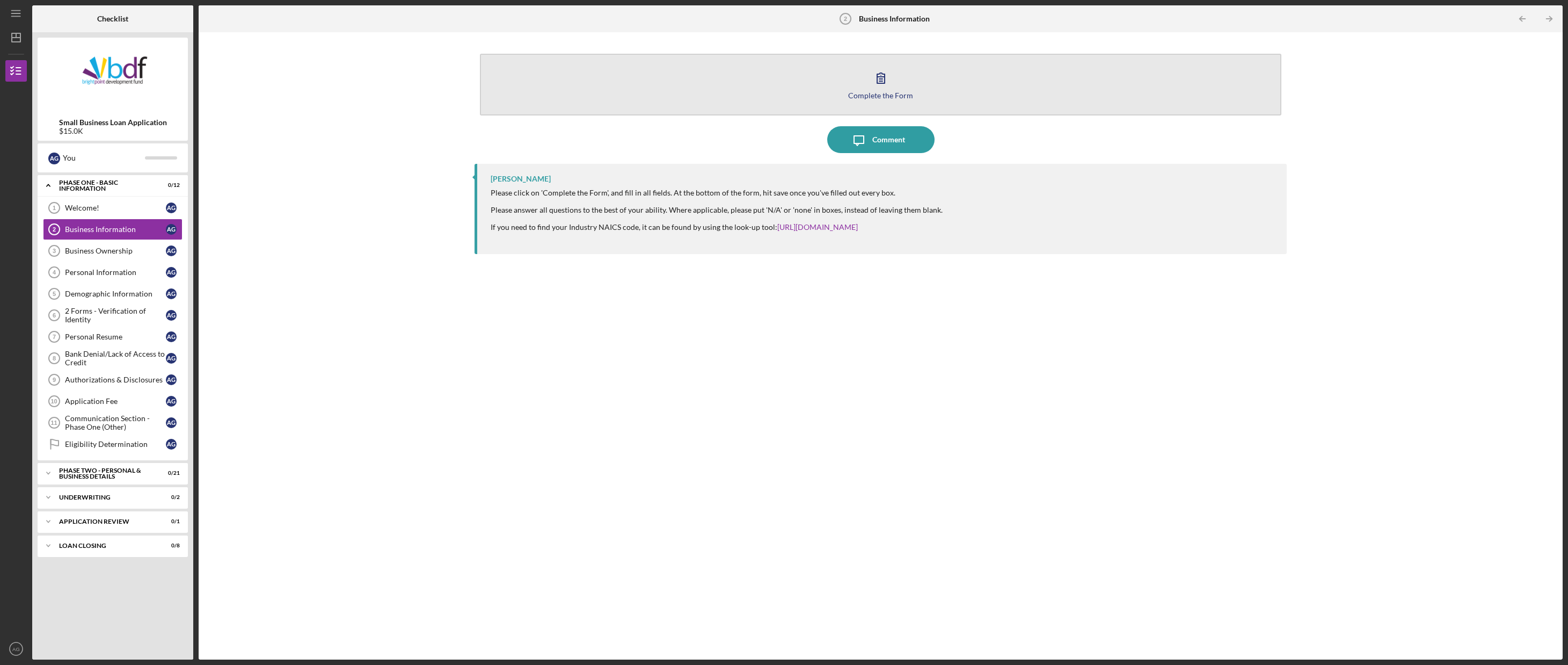
click at [786, 102] on button "Complete the Form Form" at bounding box center [881, 85] width 801 height 62
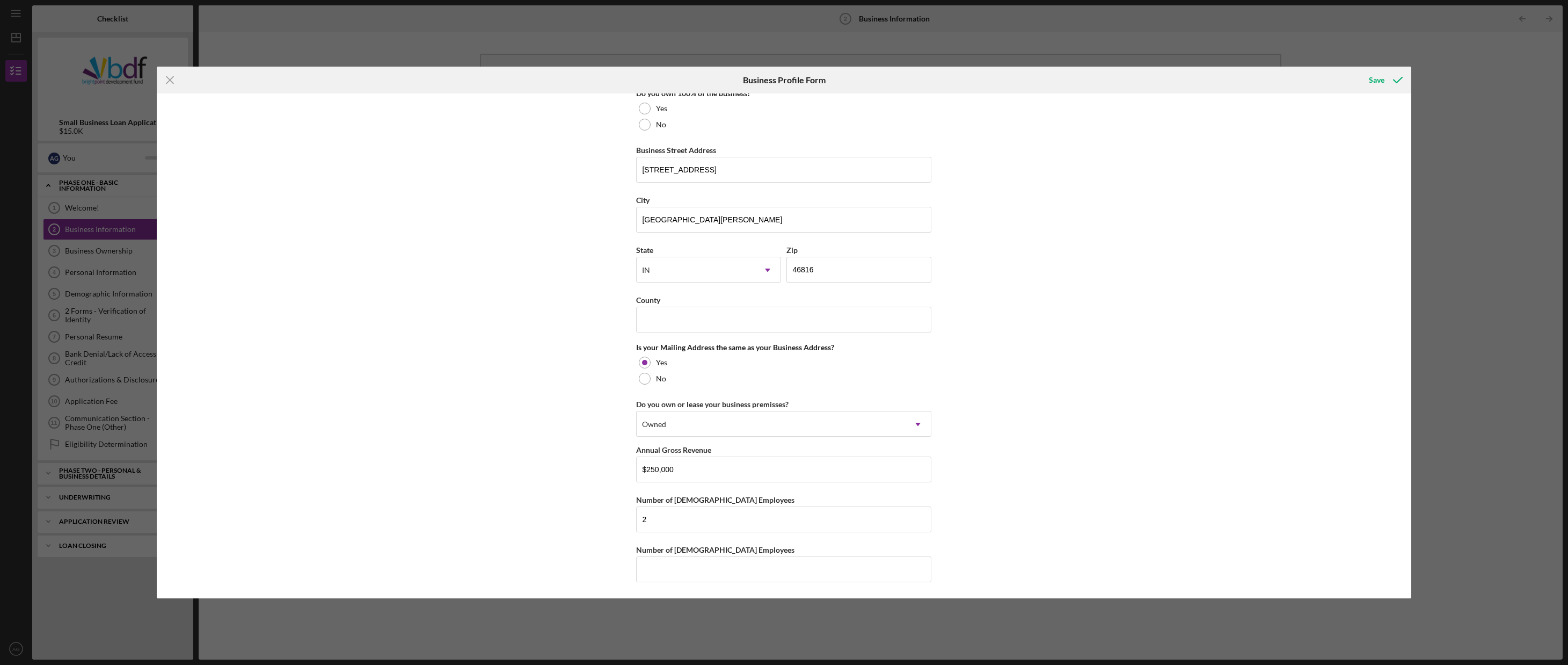
scroll to position [593, 0]
drag, startPoint x: 715, startPoint y: 470, endPoint x: 568, endPoint y: 482, distance: 147.5
click at [568, 482] on div "Business Name [PERSON_NAME] Management LLC DBA Business Start Date [DATE] Legal…" at bounding box center [784, 346] width 1255 height 505
type input "$75,000"
drag, startPoint x: 675, startPoint y: 500, endPoint x: 672, endPoint y: 506, distance: 6.7
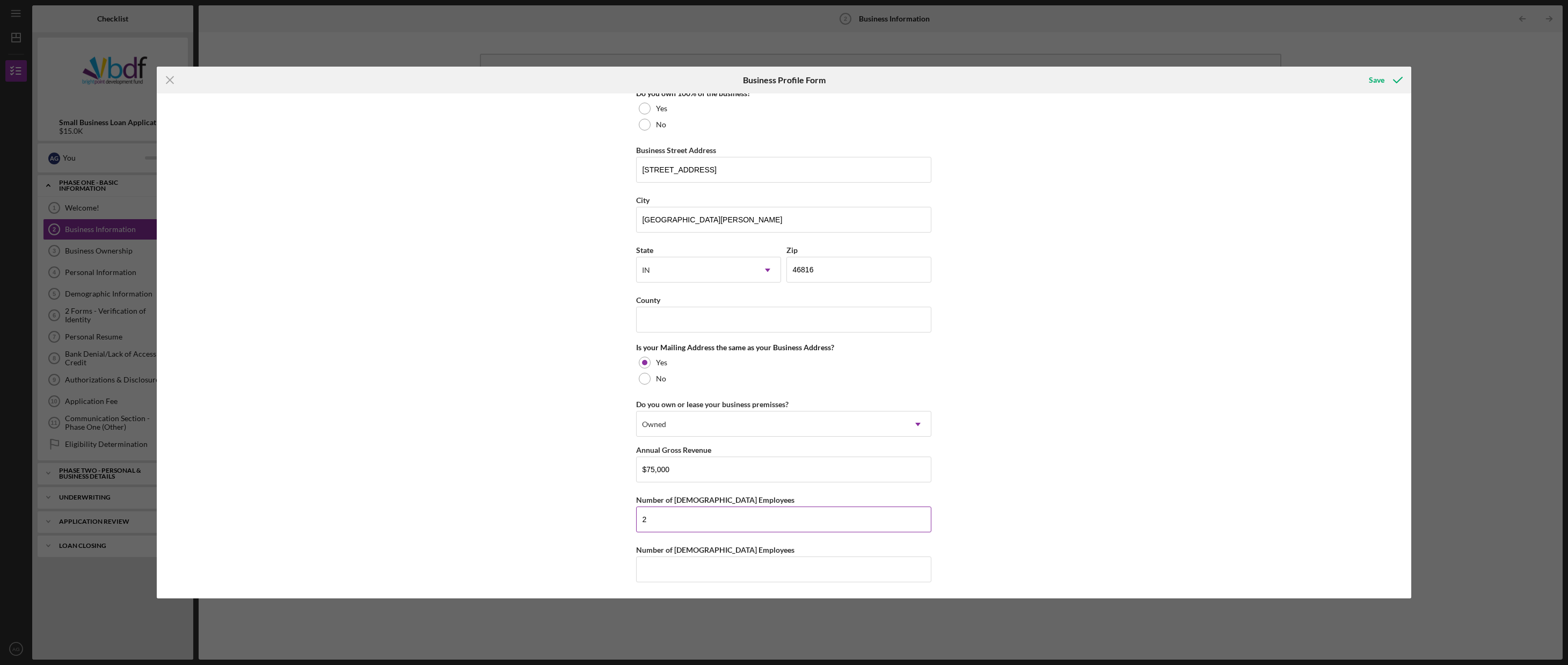
click at [672, 506] on div "Number of [DEMOGRAPHIC_DATA] Employees" at bounding box center [784, 500] width 295 height 14
drag, startPoint x: 672, startPoint y: 506, endPoint x: 670, endPoint y: 513, distance: 7.3
click at [670, 513] on input "2" at bounding box center [784, 519] width 295 height 26
click at [669, 515] on input "2" at bounding box center [784, 519] width 295 height 26
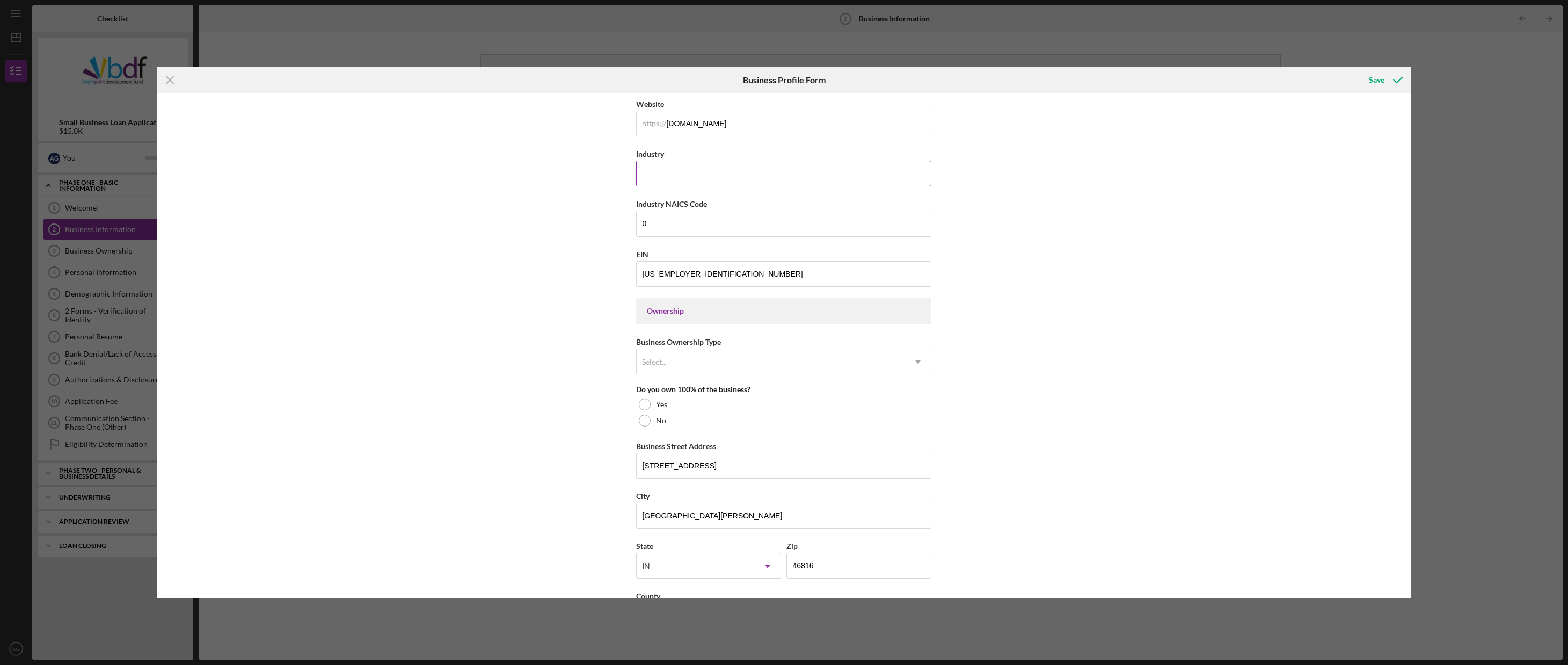
scroll to position [163, 0]
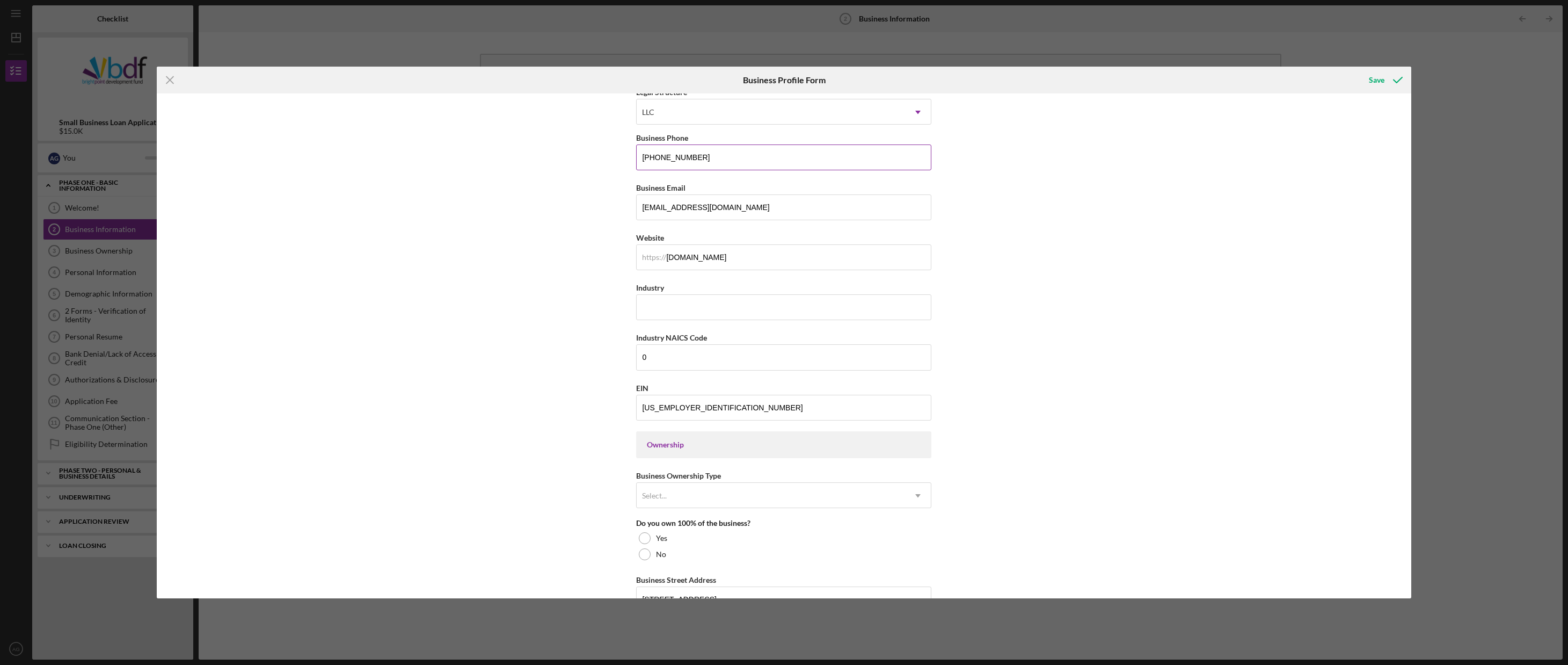
type input "1"
drag, startPoint x: 698, startPoint y: 159, endPoint x: 568, endPoint y: 154, distance: 130.1
click at [576, 156] on div "Business Name [PERSON_NAME] Management LLC DBA Business Start Date [DATE] Legal…" at bounding box center [784, 346] width 1255 height 505
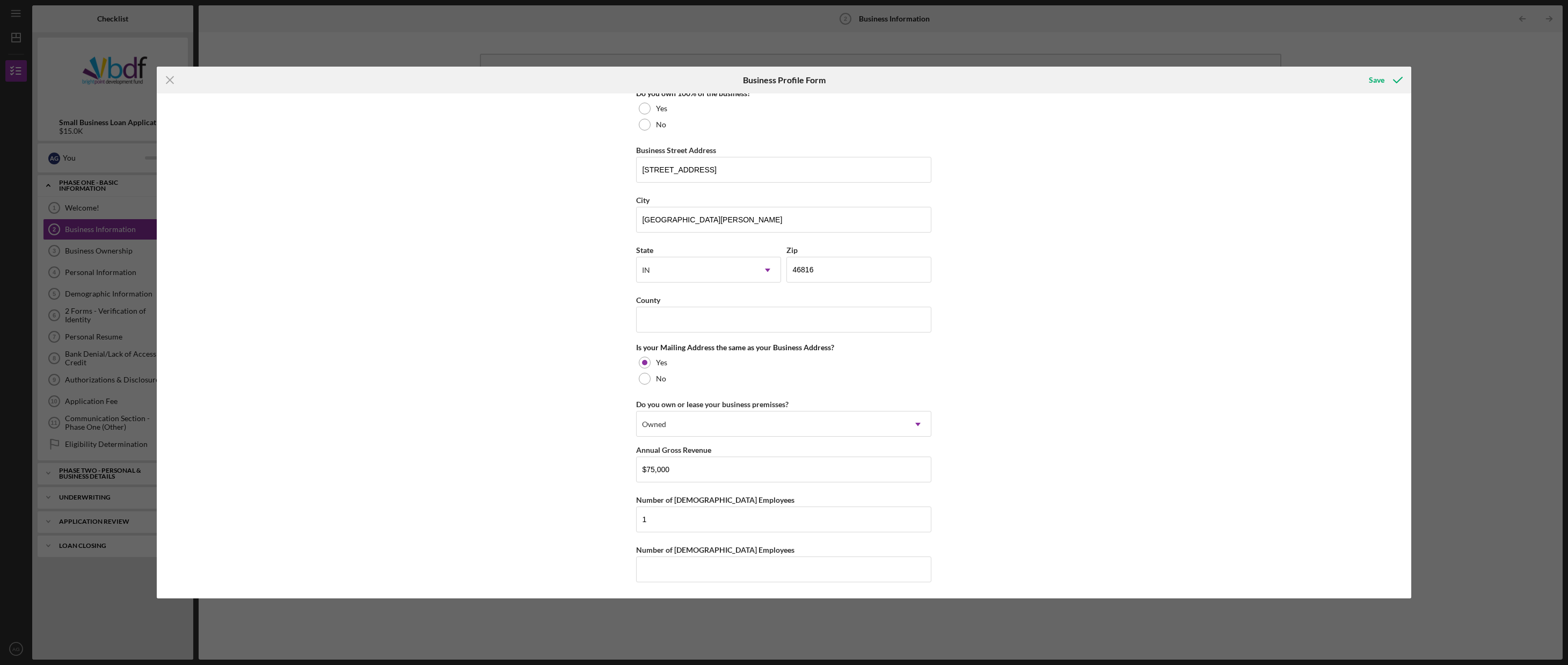
scroll to position [593, 0]
type input "[PHONE_NUMBER]"
click at [1389, 79] on icon "submit" at bounding box center [1398, 79] width 27 height 27
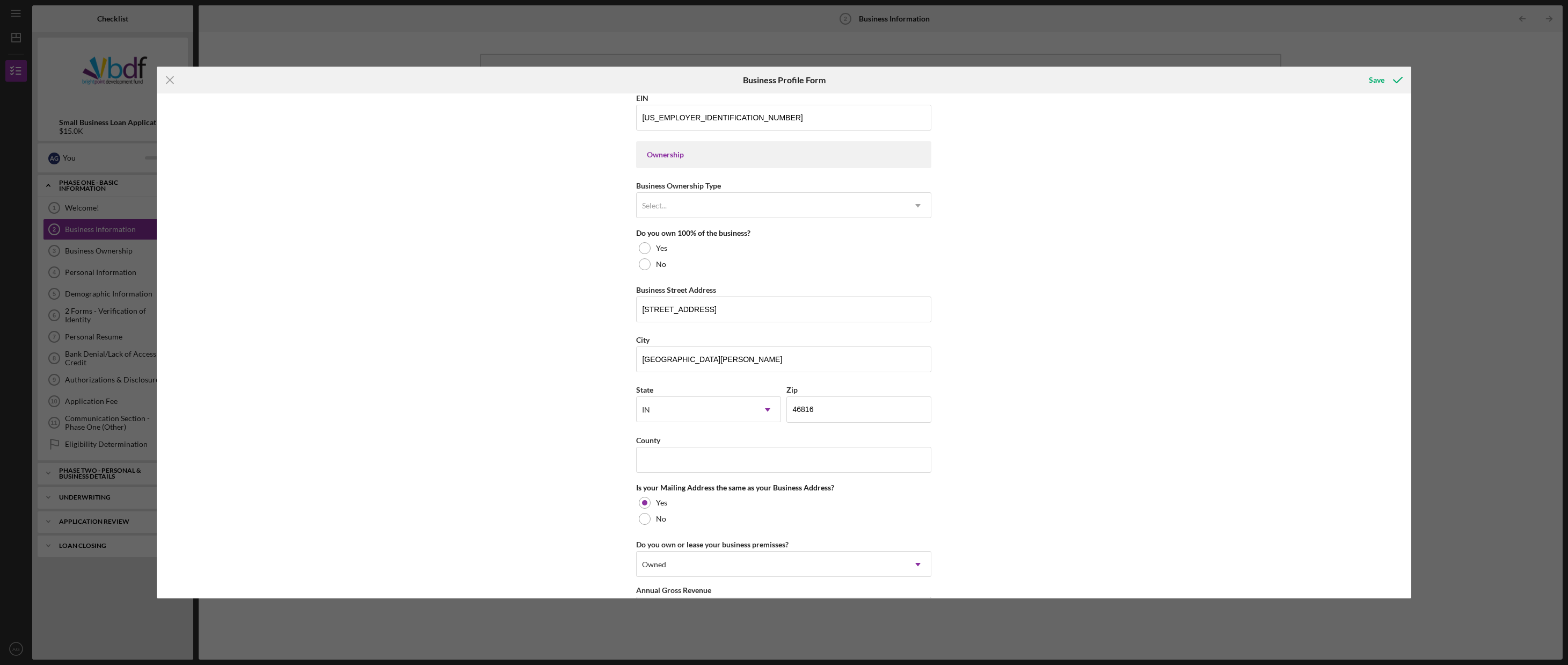
scroll to position [401, 0]
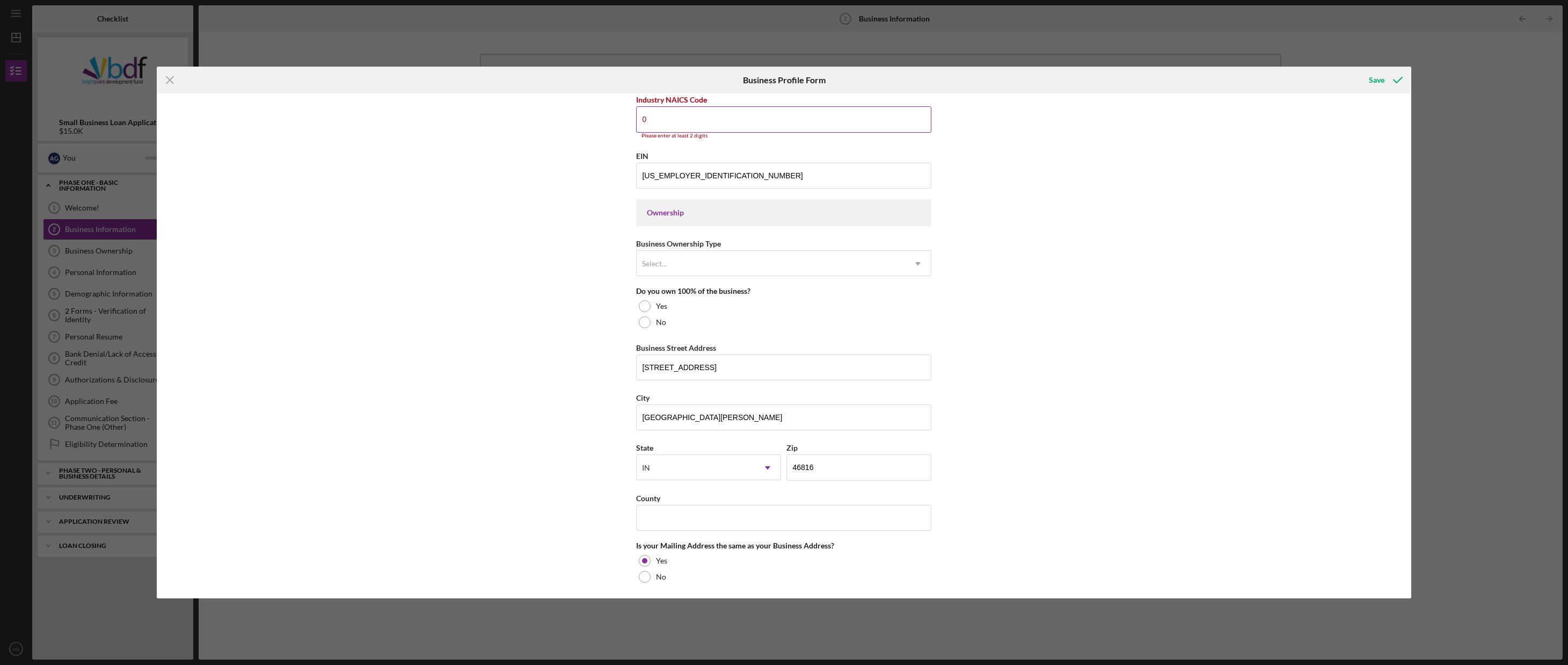
click at [765, 112] on input "0" at bounding box center [784, 119] width 295 height 26
click at [680, 117] on input "0" at bounding box center [784, 119] width 295 height 26
type input "44"
click at [553, 195] on div "Business Name [PERSON_NAME] Management LLC DBA Business Start Date [DATE] Legal…" at bounding box center [784, 346] width 1255 height 505
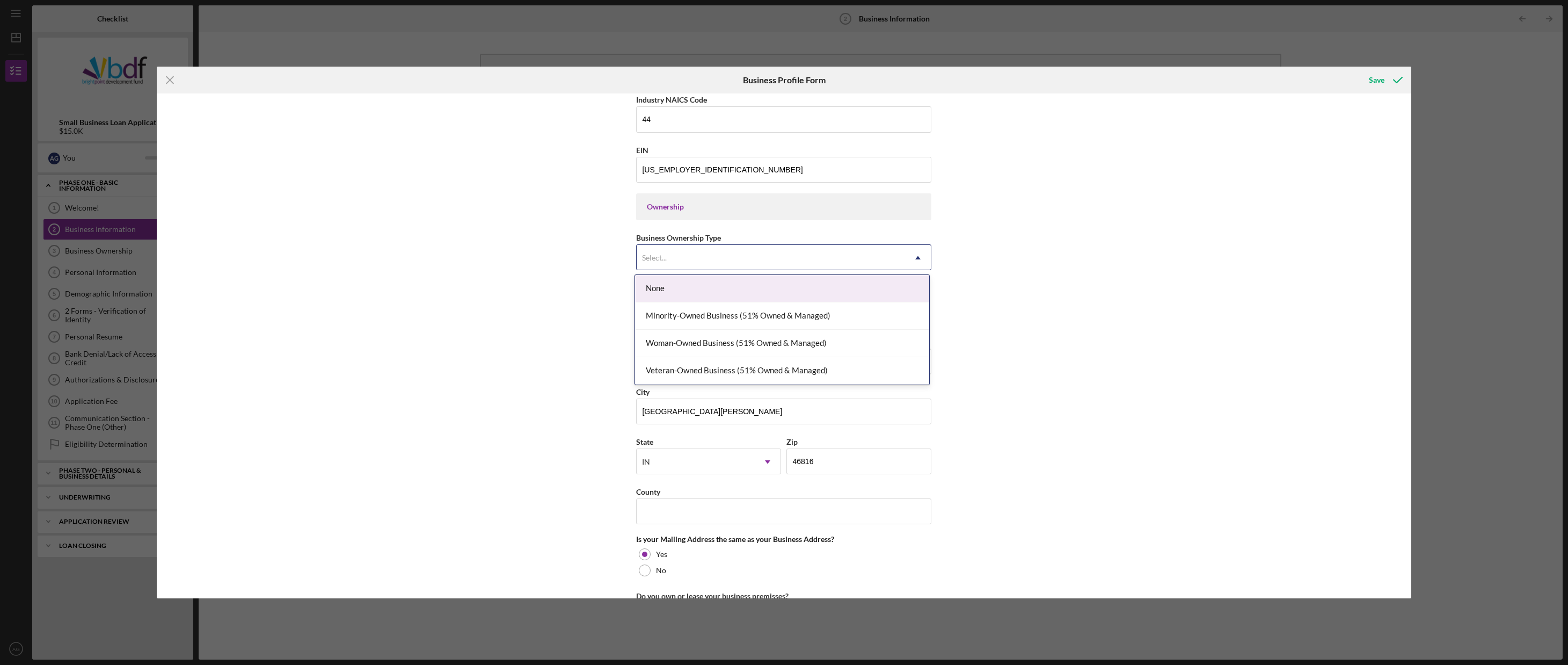
click at [672, 264] on div "Select..." at bounding box center [771, 258] width 269 height 25
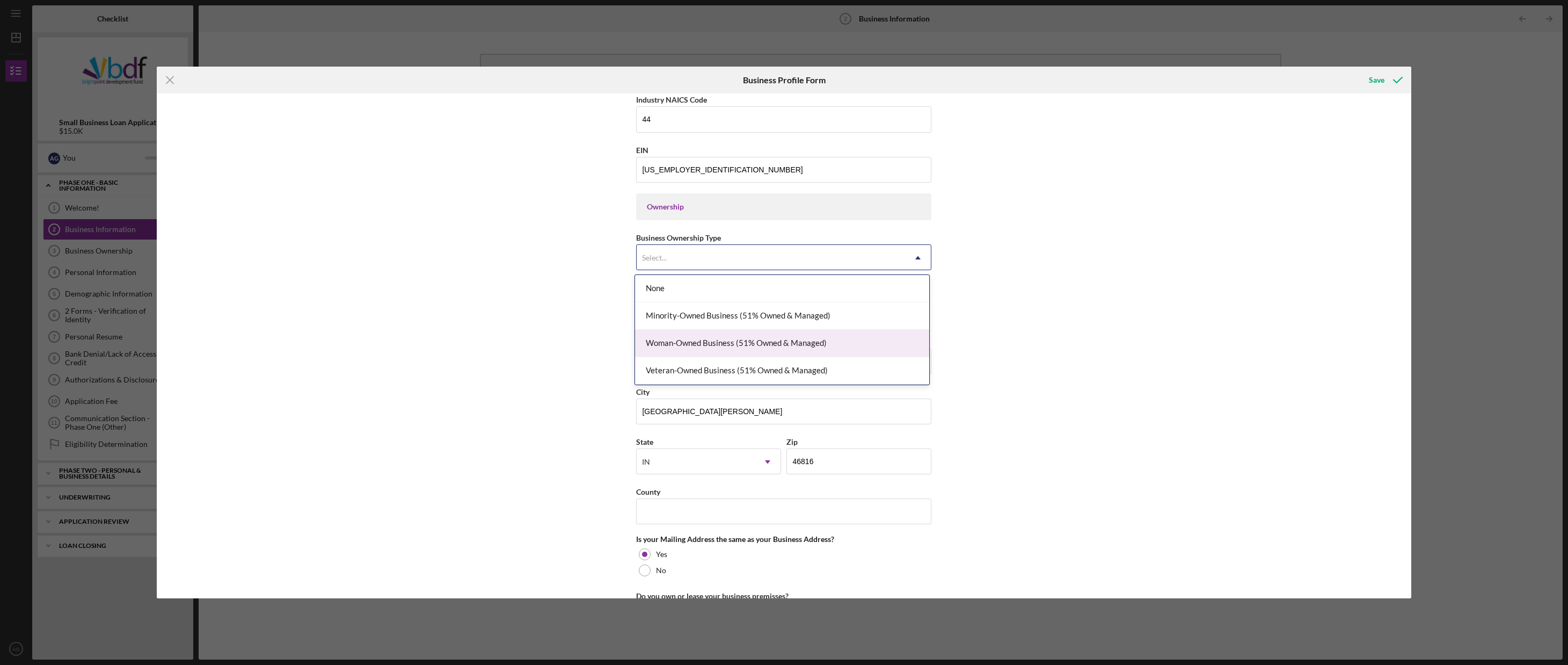
click at [678, 353] on div "Woman-Owned Business (51% Owned & Managed)" at bounding box center [782, 344] width 294 height 27
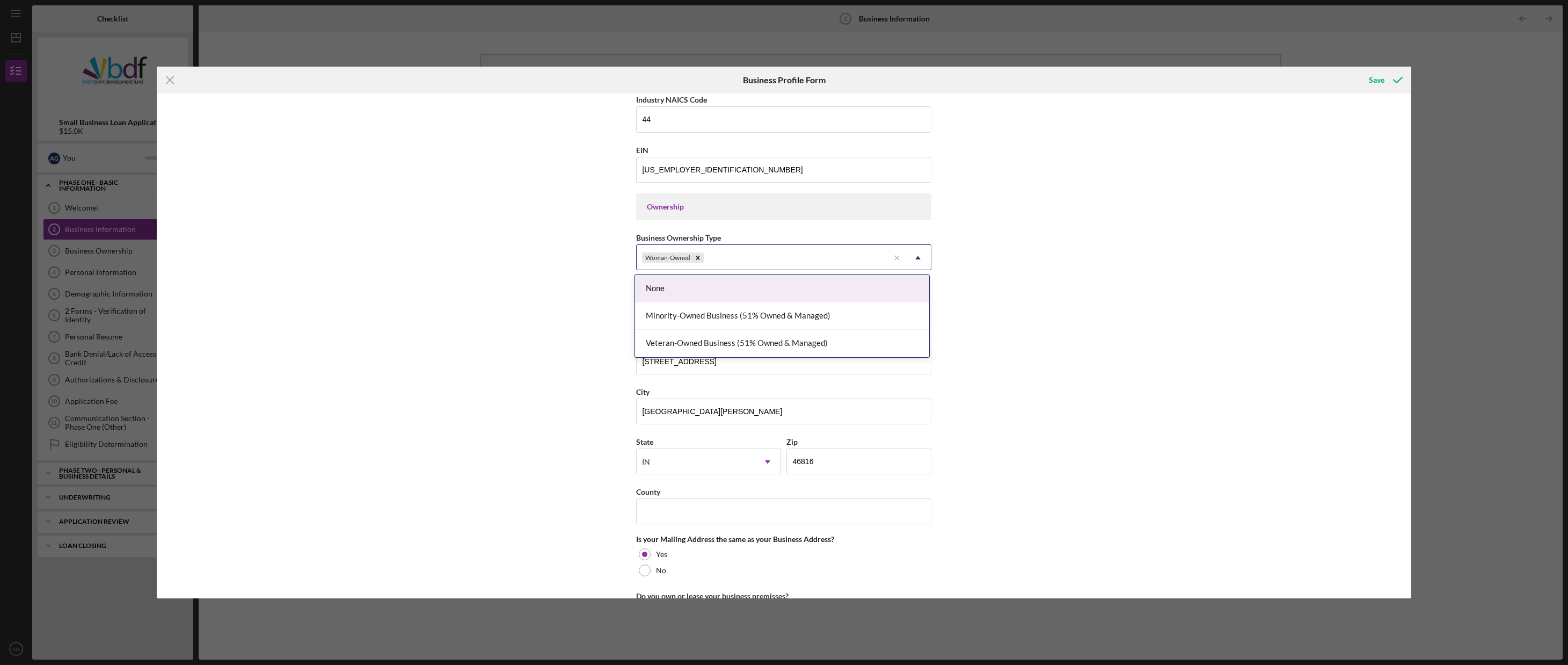
drag, startPoint x: 672, startPoint y: 256, endPoint x: 679, endPoint y: 256, distance: 7.0
click at [672, 255] on div "Woman-Owned" at bounding box center [667, 258] width 50 height 11
click at [738, 316] on div "Minority-Owned Business (51% Owned & Managed)" at bounding box center [782, 316] width 294 height 27
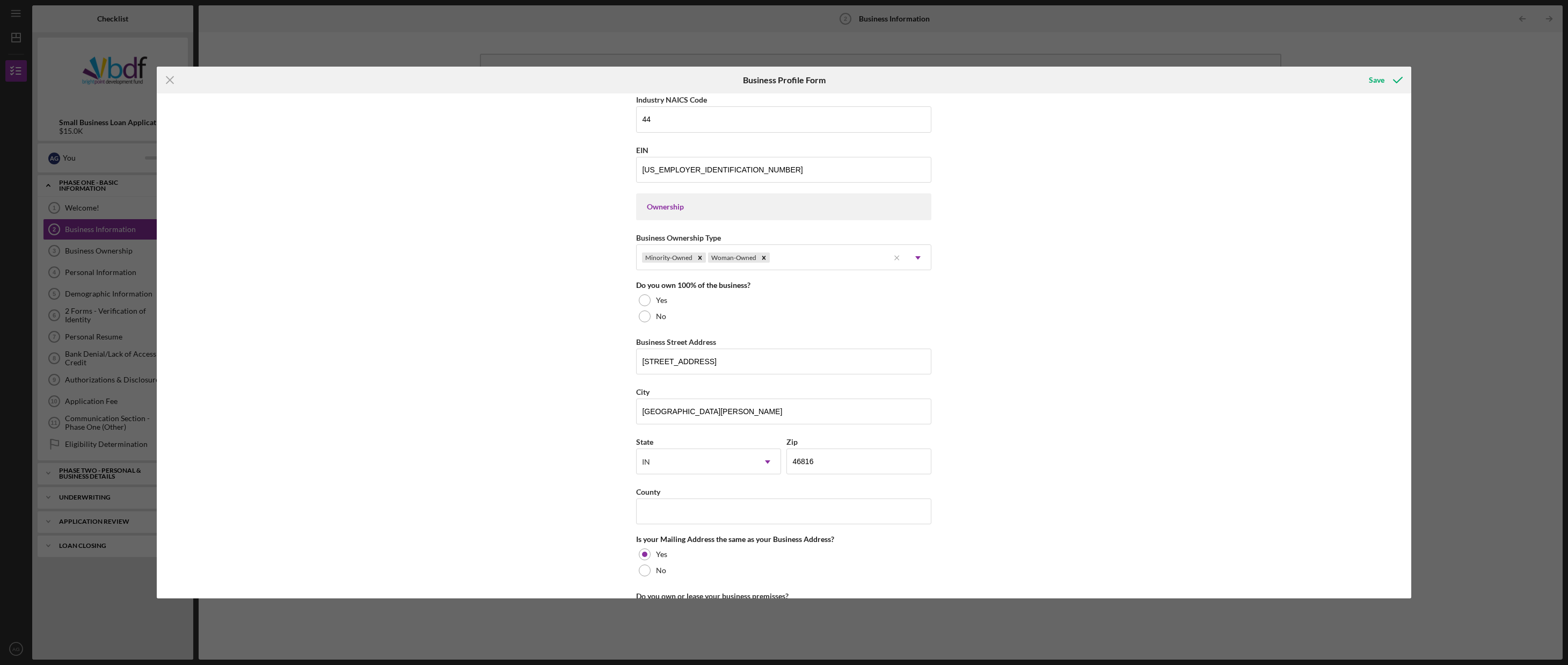
click at [1020, 365] on div "Business Name [PERSON_NAME] Management LLC DBA Business Start Date [DATE] Legal…" at bounding box center [784, 346] width 1255 height 505
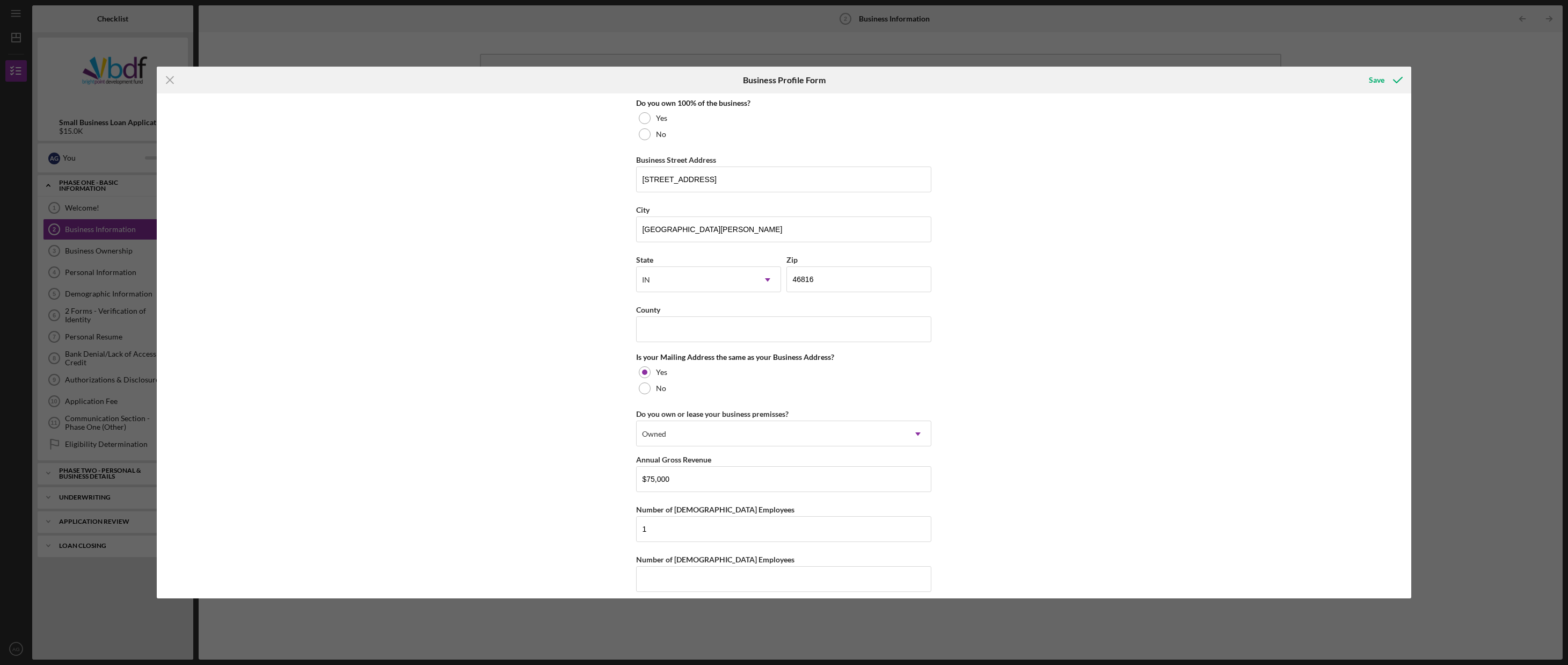
scroll to position [593, 0]
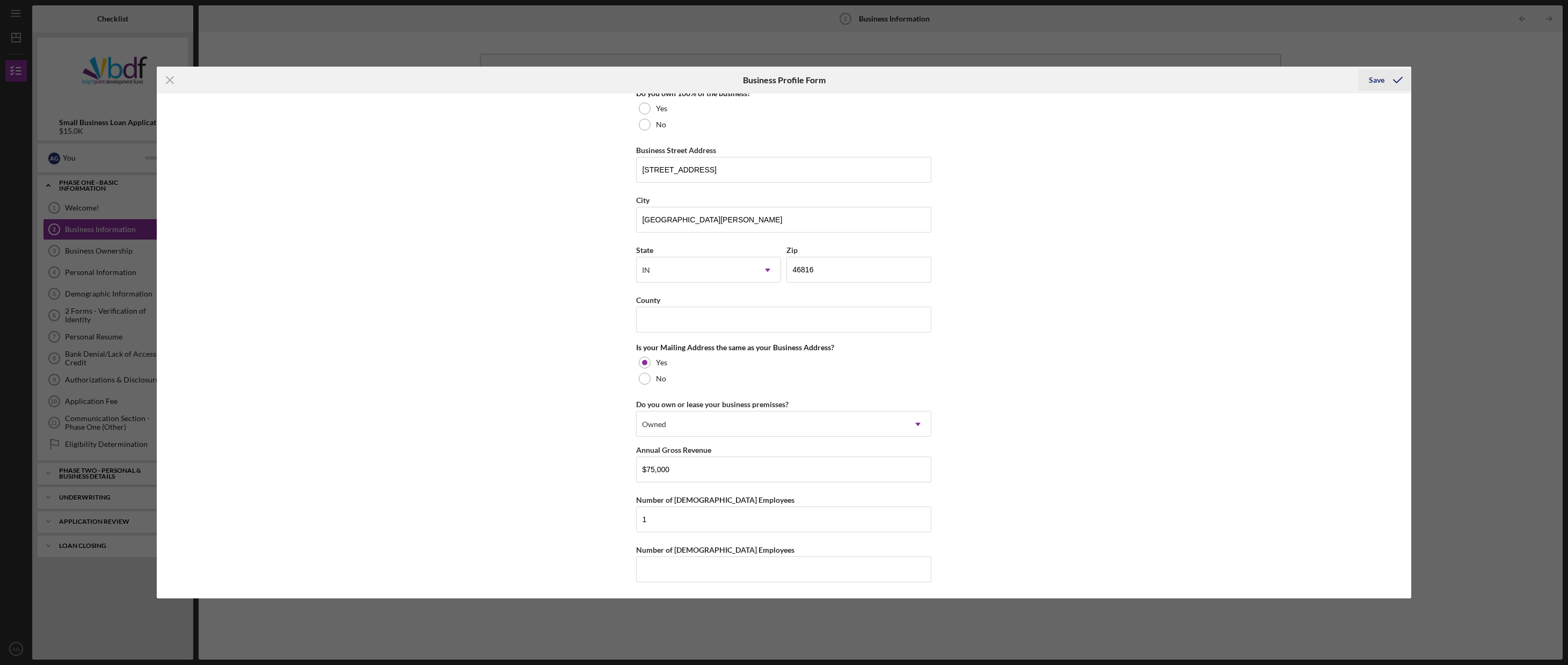
click at [1389, 77] on icon "submit" at bounding box center [1398, 79] width 27 height 27
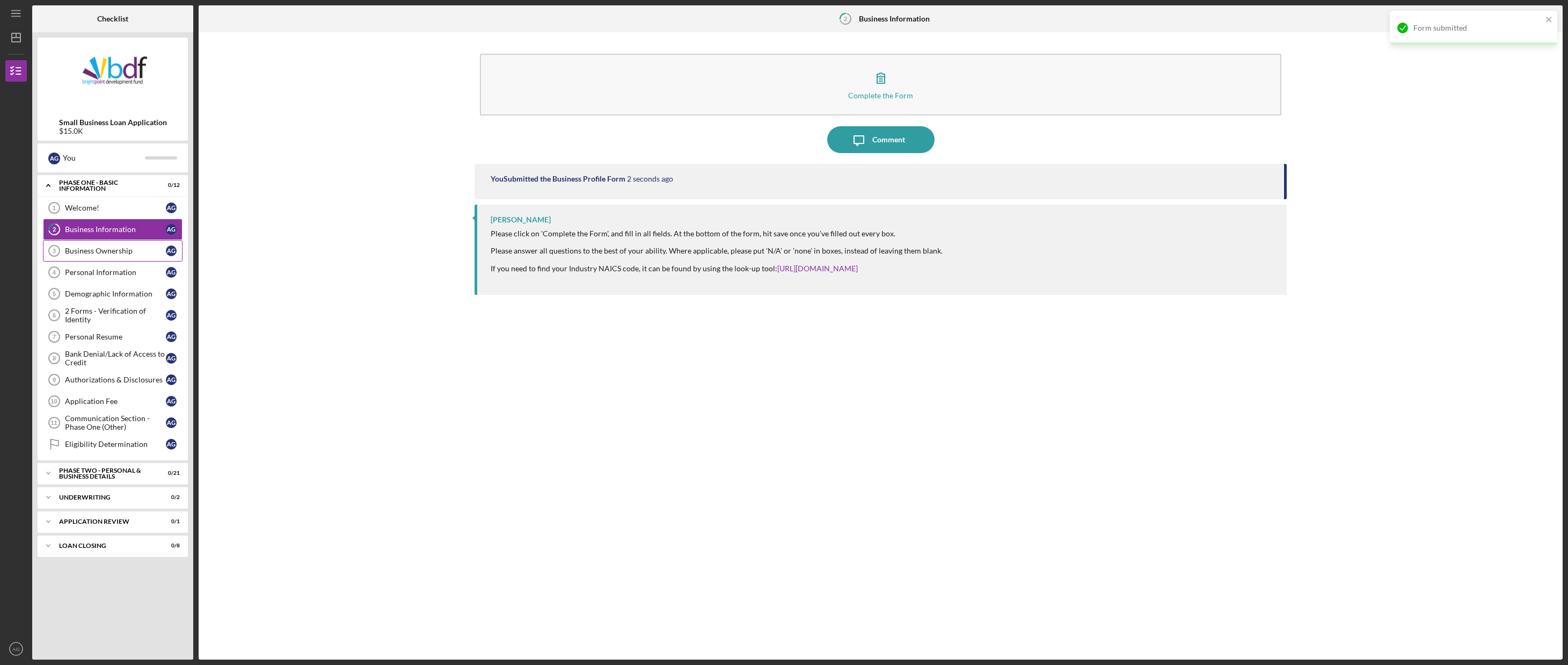
click at [79, 249] on div "Business Ownership" at bounding box center [115, 251] width 101 height 8
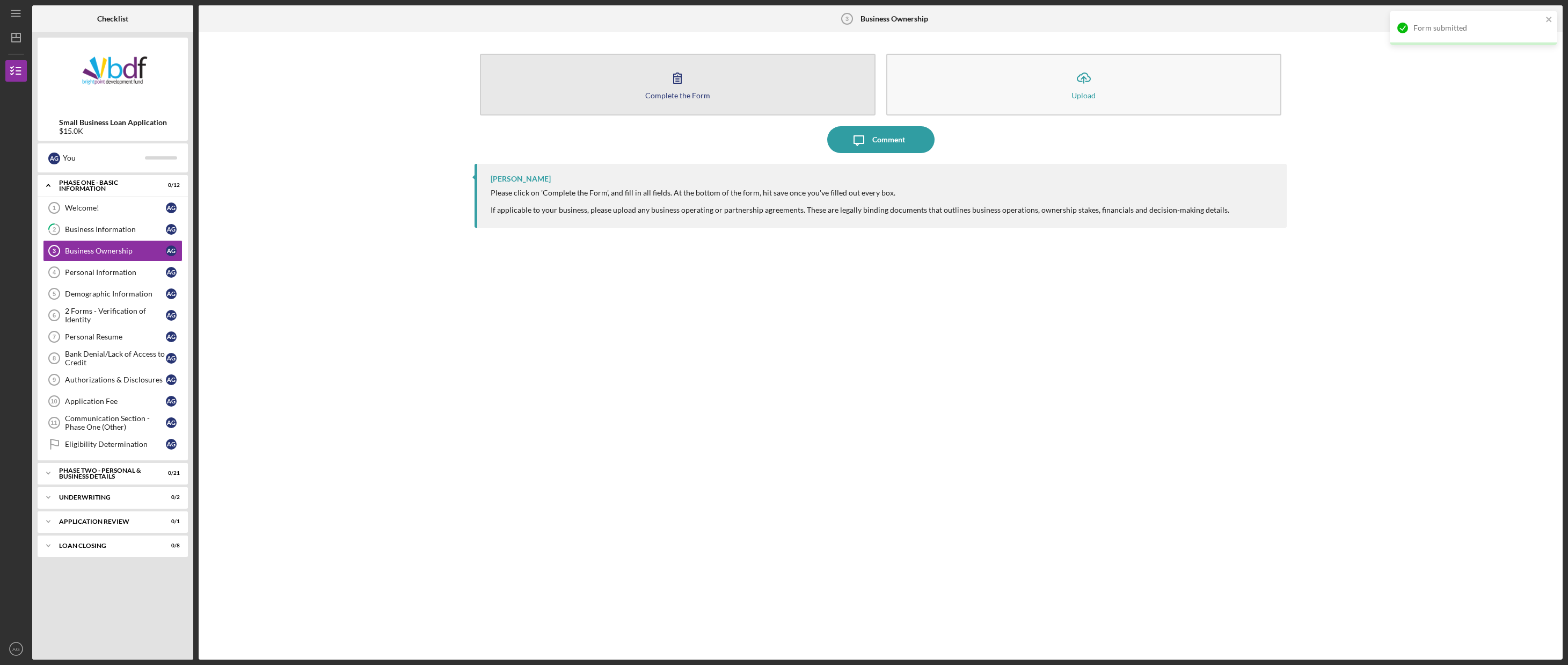
click at [719, 97] on button "Complete the Form Form" at bounding box center [678, 85] width 395 height 62
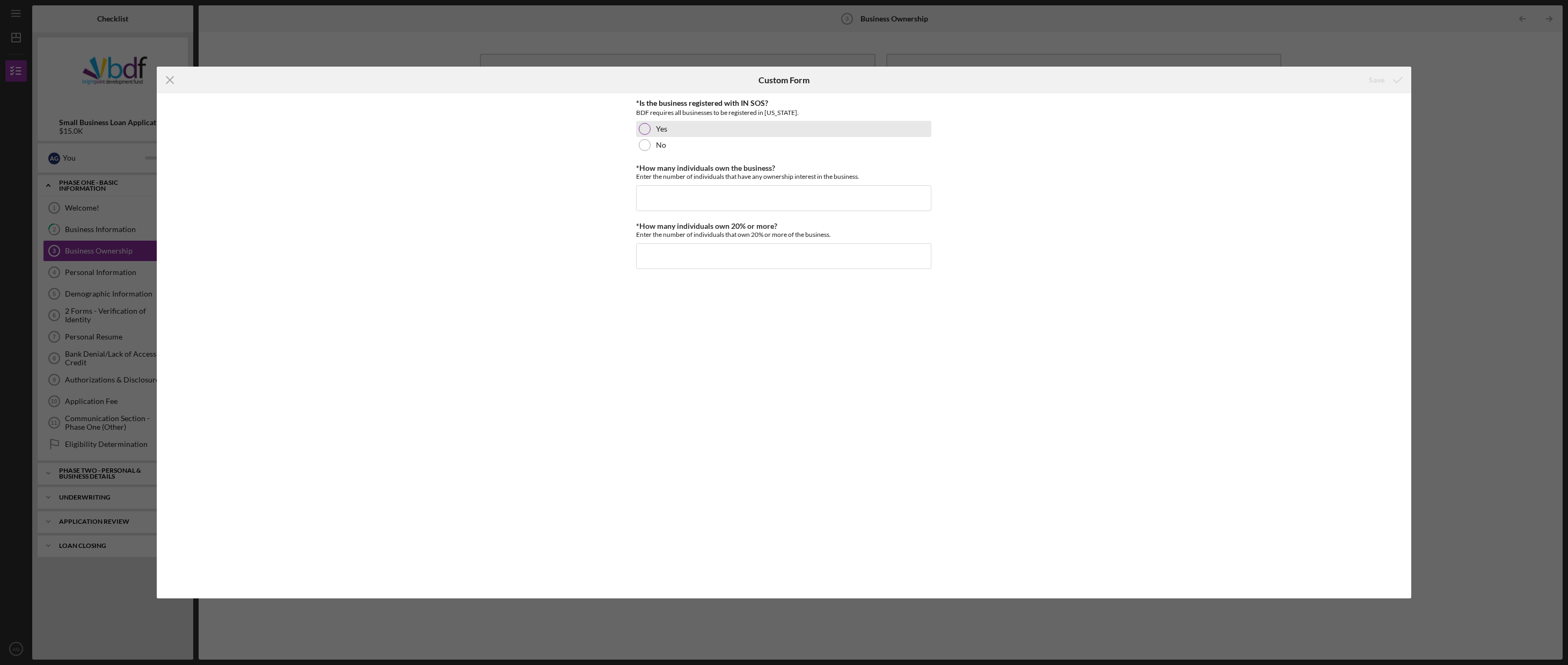
click at [648, 135] on div "Yes" at bounding box center [784, 129] width 295 height 16
click at [669, 194] on input "*How many individuals own the business?" at bounding box center [784, 198] width 295 height 26
type input "1"
click at [685, 256] on input "*How many individuals own 20% or more?" at bounding box center [784, 256] width 295 height 26
type input "1"
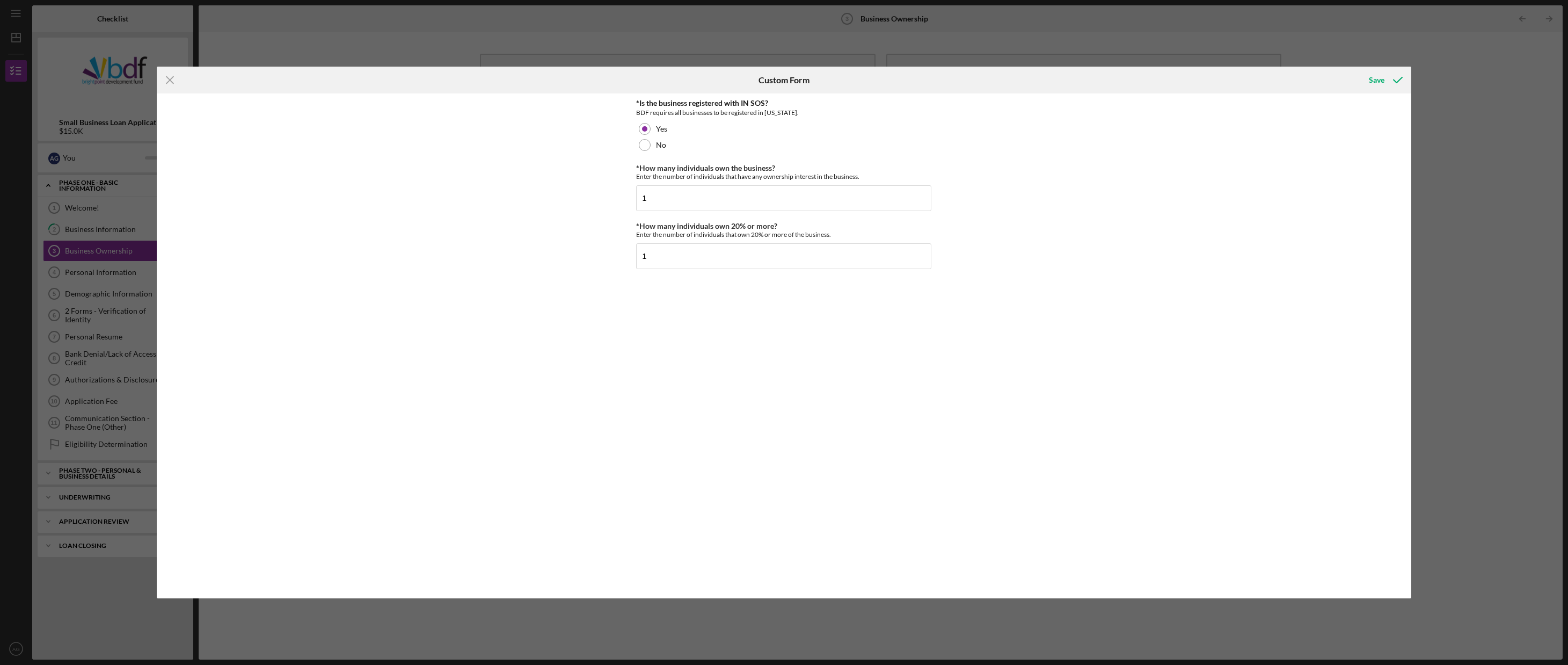
click at [1415, 85] on div "Icon/Menu Close Custom Form Save *Is the business registered with IN SOS? BDF r…" at bounding box center [784, 332] width 1568 height 665
click at [1385, 83] on icon "submit" at bounding box center [1398, 79] width 27 height 27
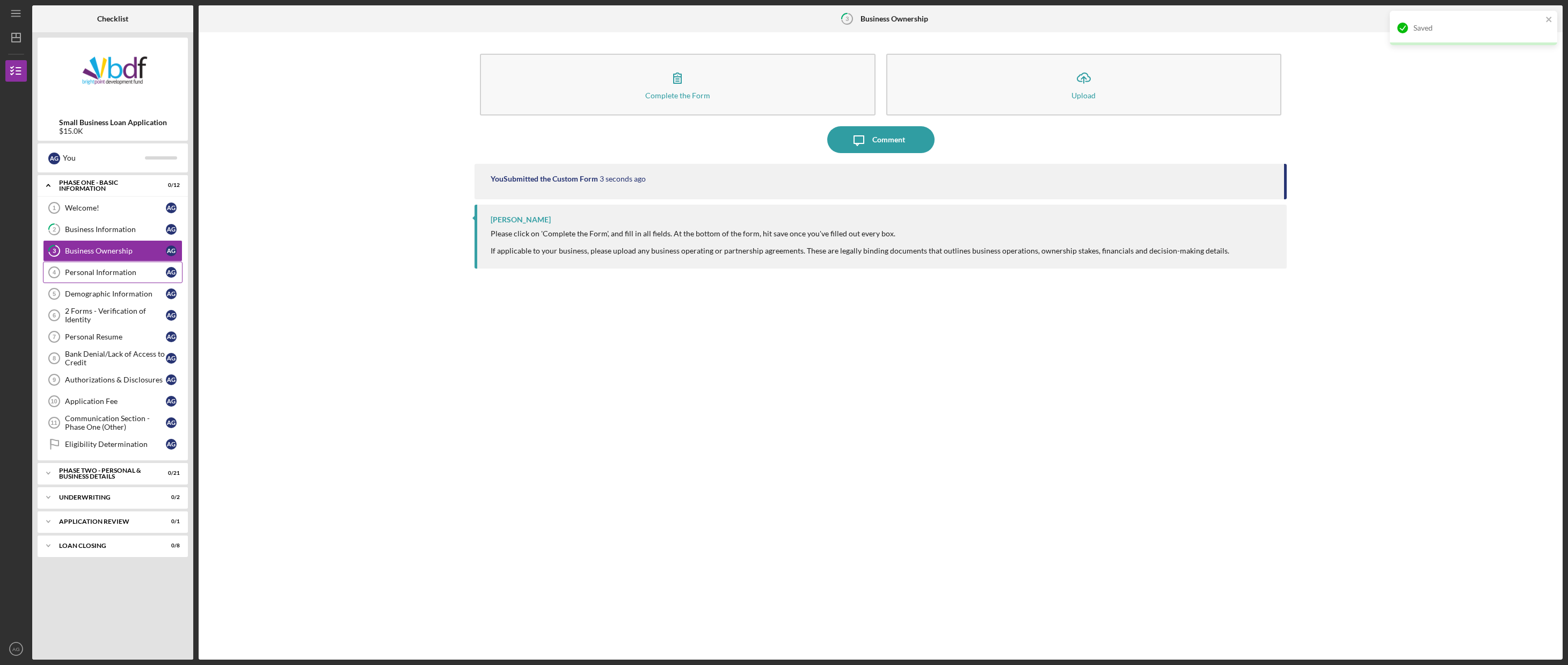
click at [113, 273] on div "Personal Information" at bounding box center [115, 272] width 101 height 8
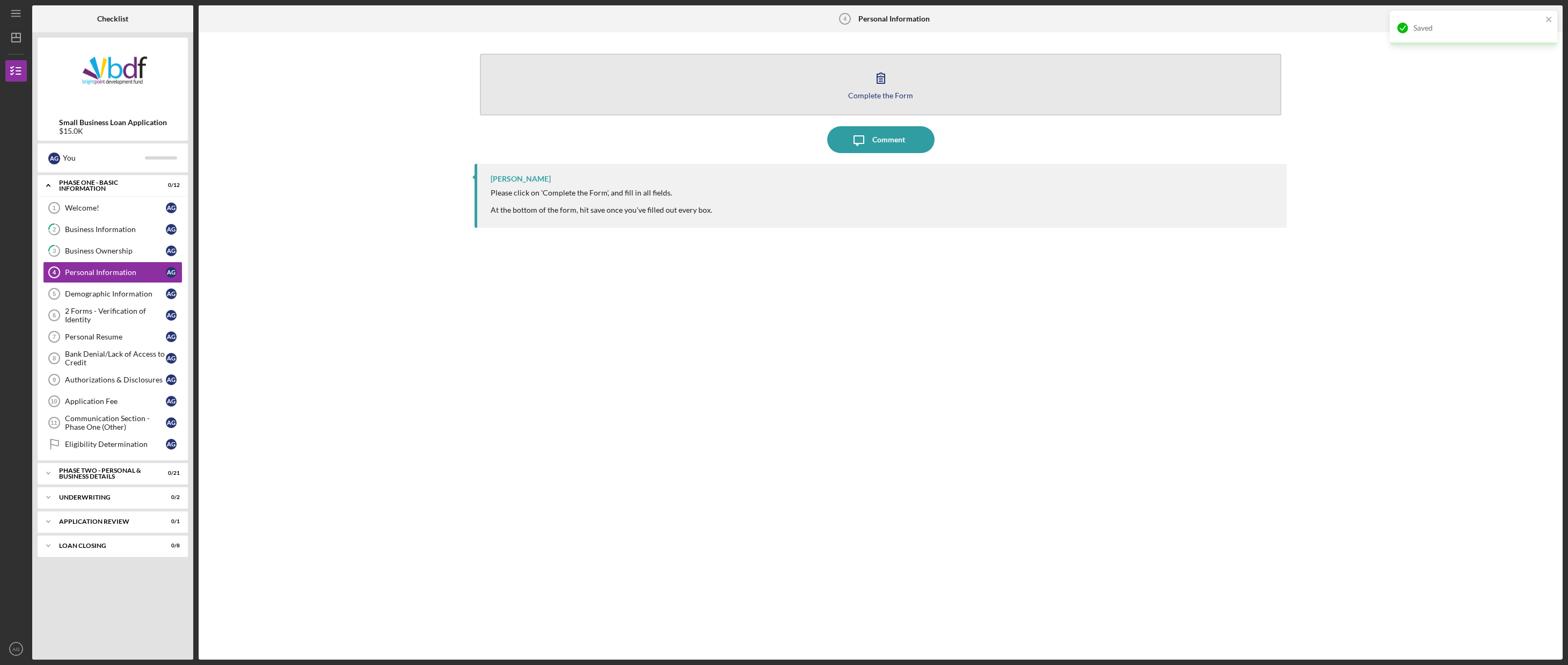
click at [835, 87] on button "Complete the Form Form" at bounding box center [881, 85] width 801 height 62
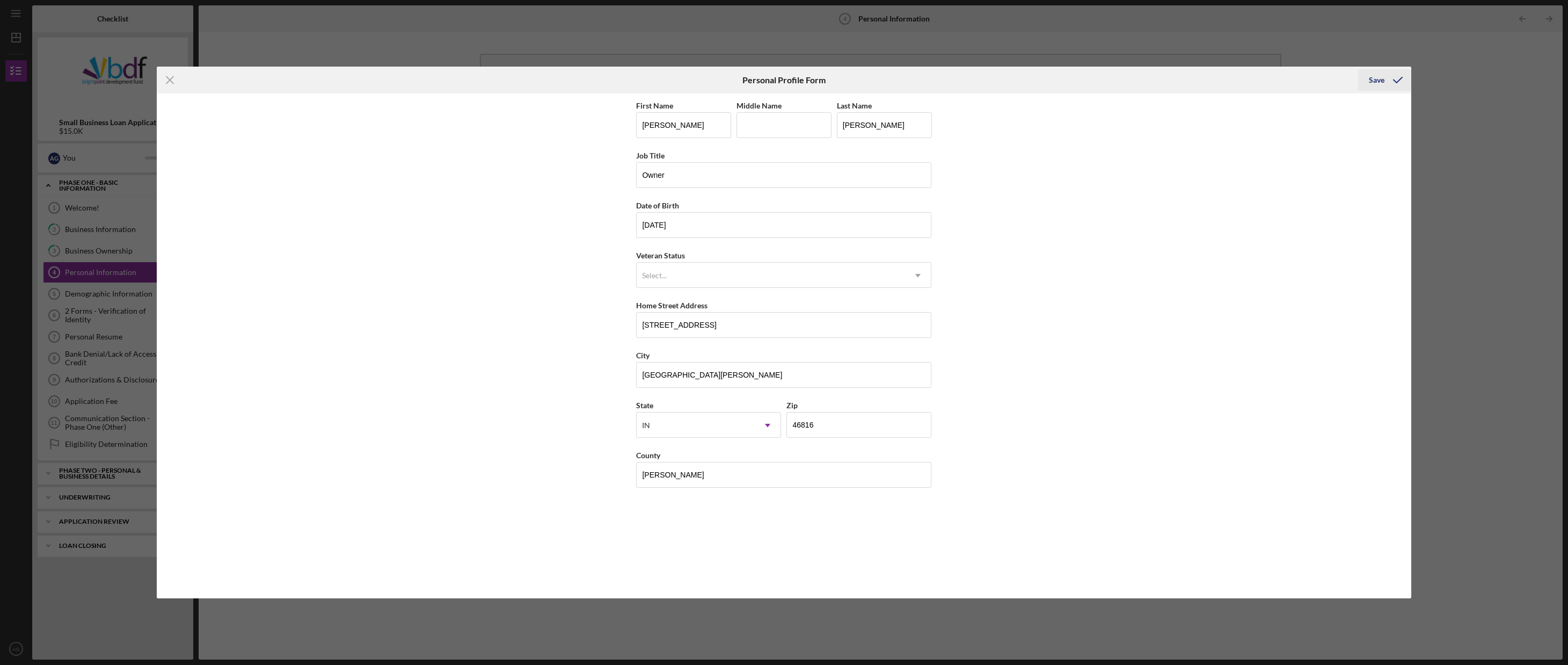
click at [1385, 81] on icon "submit" at bounding box center [1398, 79] width 27 height 27
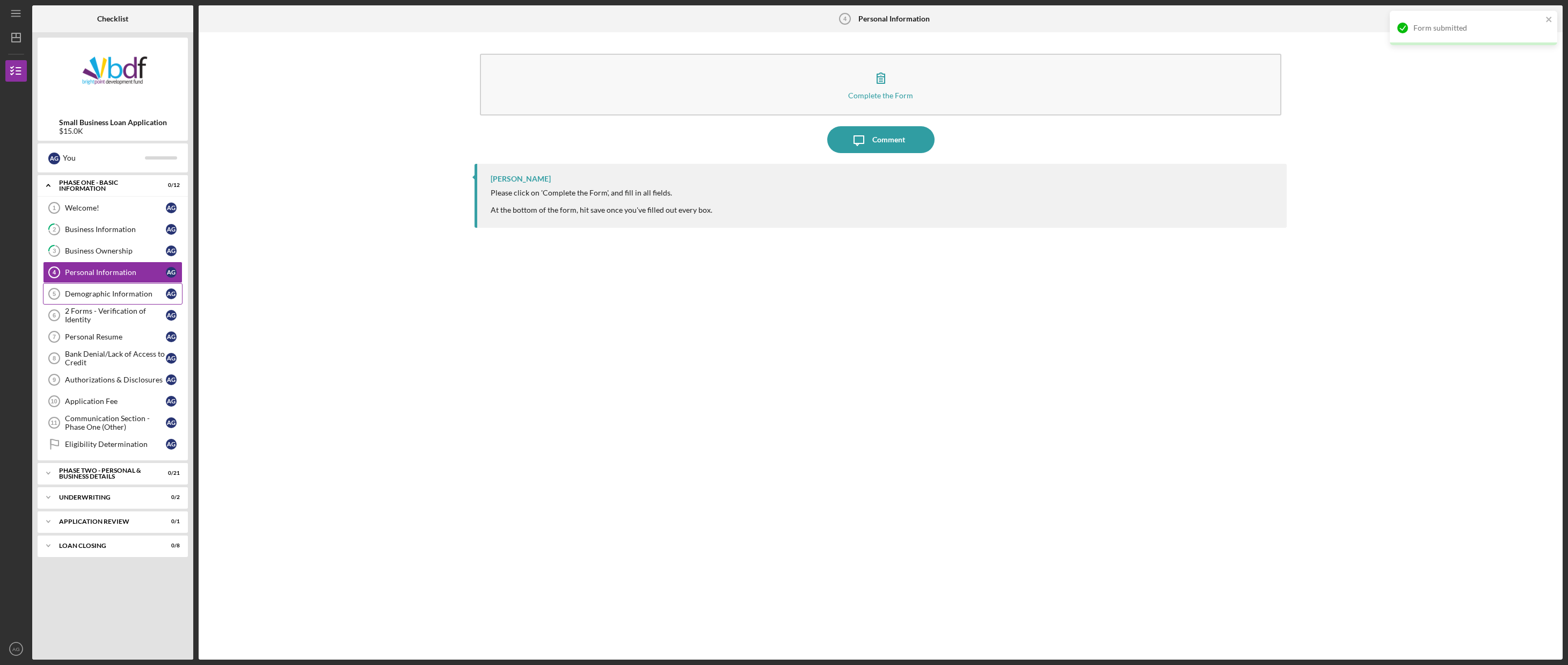
click at [94, 293] on div "Demographic Information" at bounding box center [115, 293] width 101 height 8
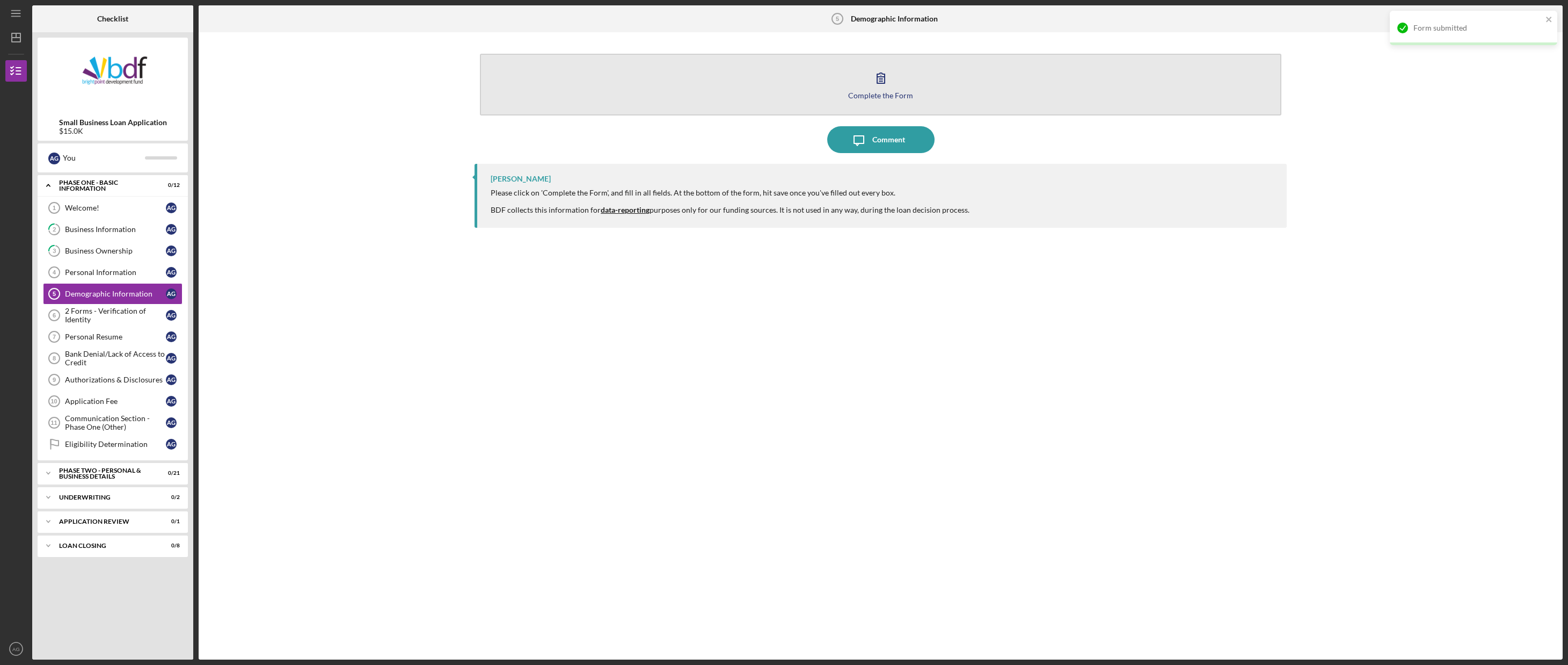
click at [842, 85] on button "Complete the Form Form" at bounding box center [881, 85] width 801 height 62
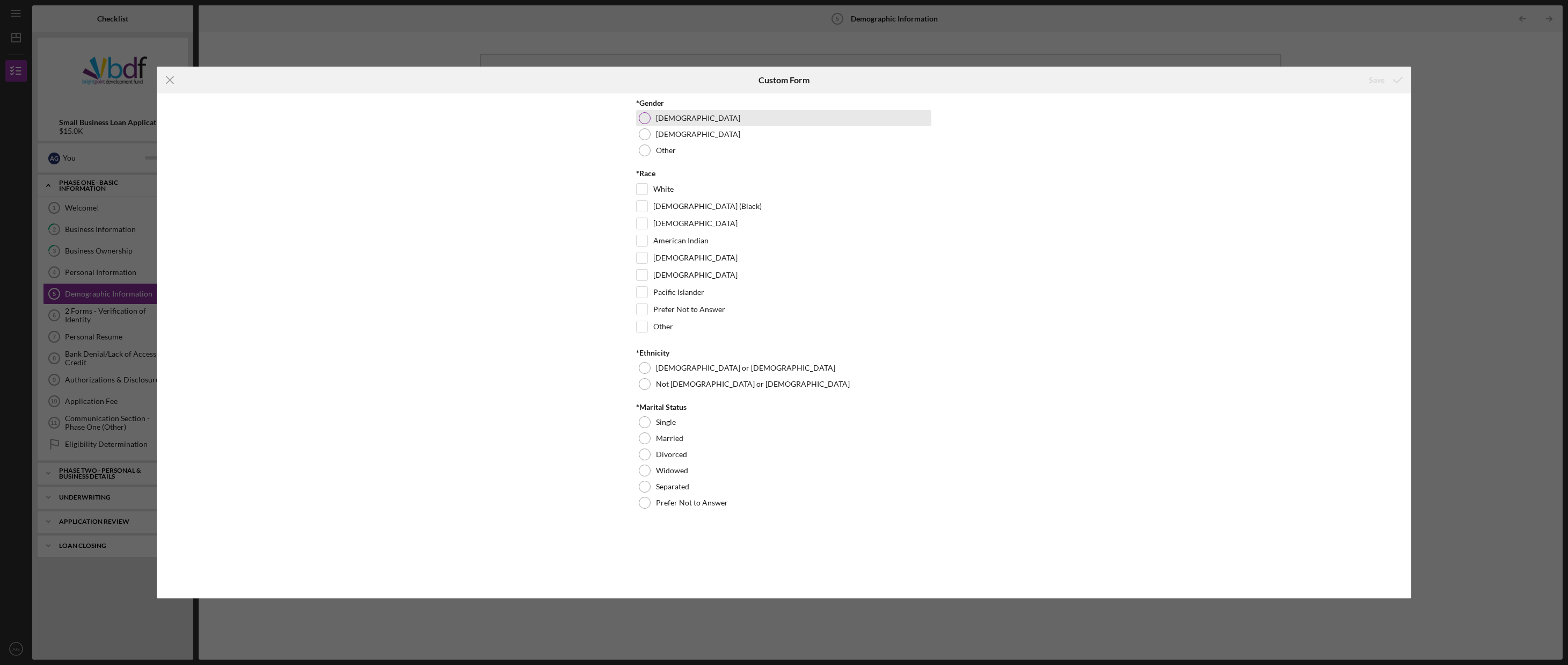
click at [648, 117] on div at bounding box center [644, 118] width 12 height 12
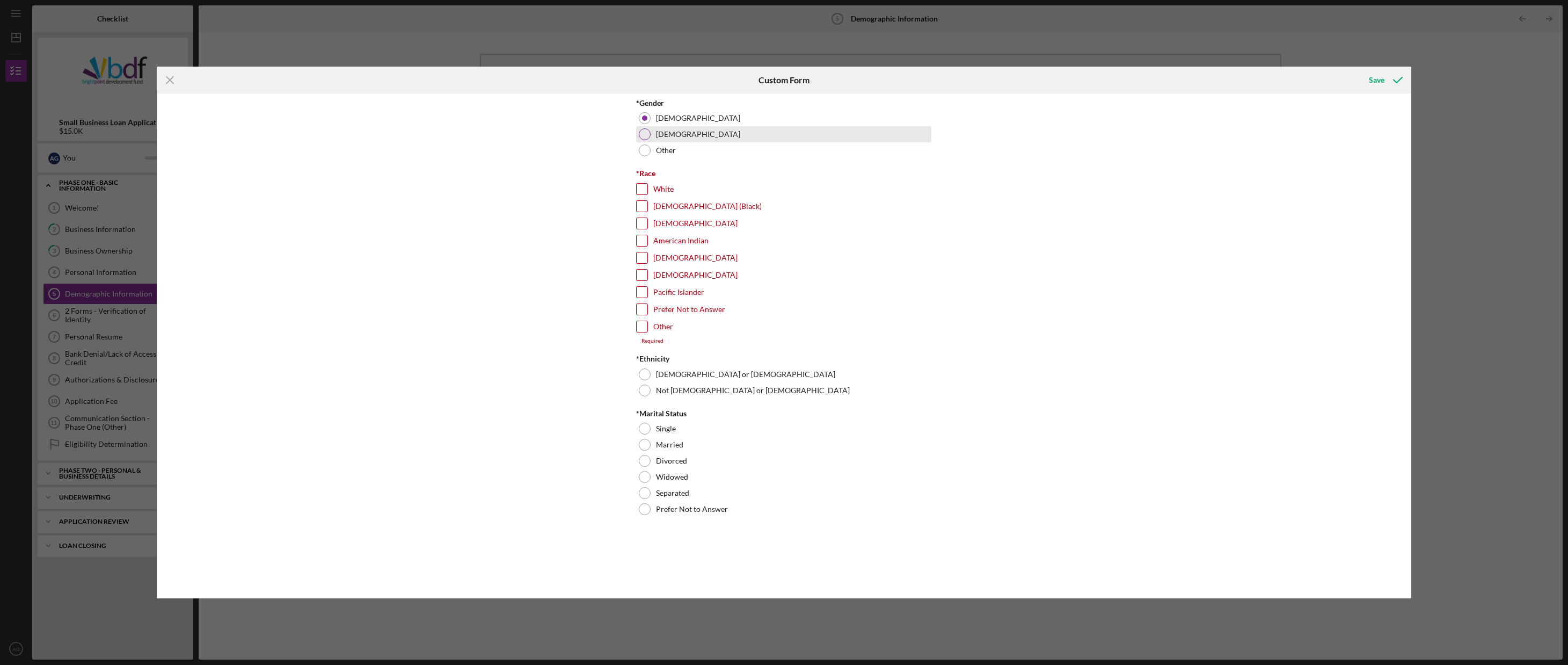
click at [657, 131] on label "[DEMOGRAPHIC_DATA]" at bounding box center [698, 134] width 85 height 8
click at [658, 211] on div "[DEMOGRAPHIC_DATA] (Black)" at bounding box center [784, 209] width 295 height 17
click at [646, 205] on input "[DEMOGRAPHIC_DATA] (Black)" at bounding box center [642, 206] width 11 height 11
checkbox input "true"
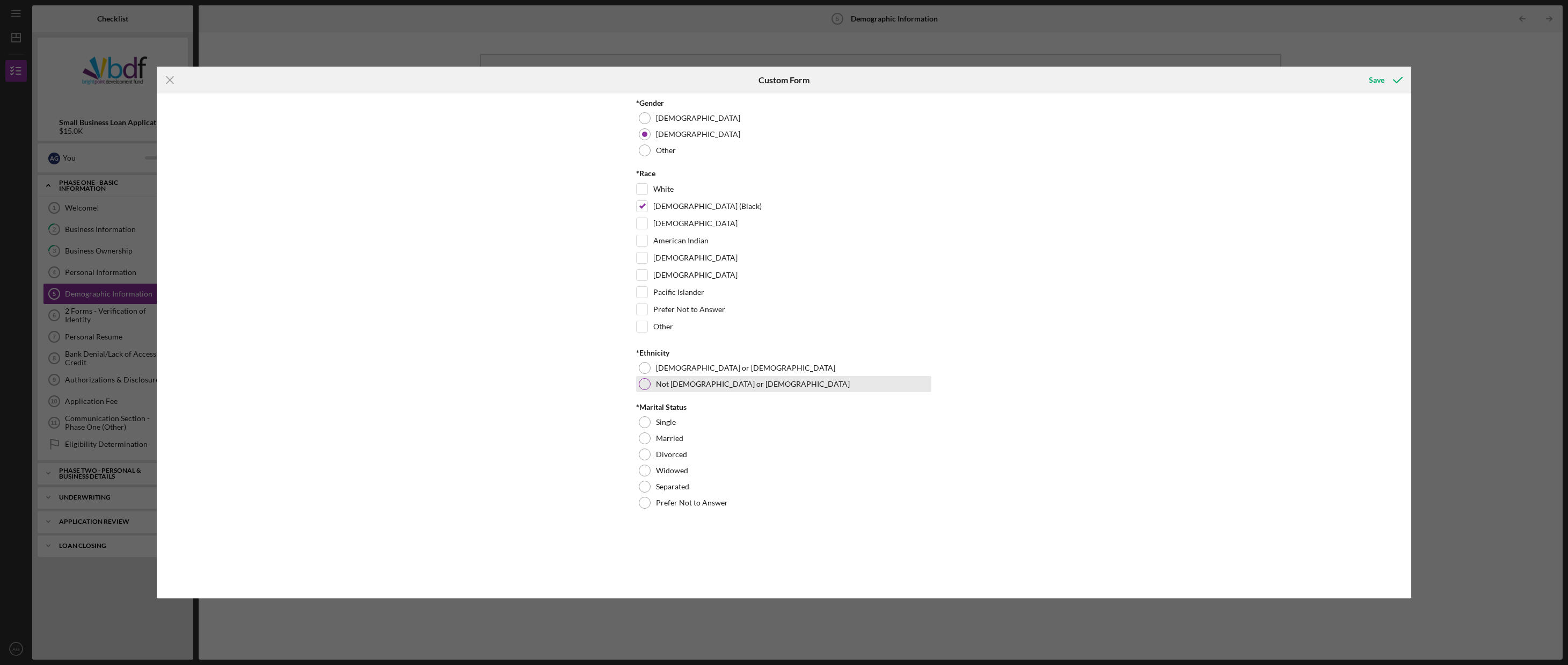
click at [667, 389] on div "Not [DEMOGRAPHIC_DATA] or [DEMOGRAPHIC_DATA]" at bounding box center [784, 384] width 295 height 16
click at [650, 425] on div "Single" at bounding box center [784, 422] width 295 height 16
click at [1389, 82] on icon "submit" at bounding box center [1398, 79] width 27 height 27
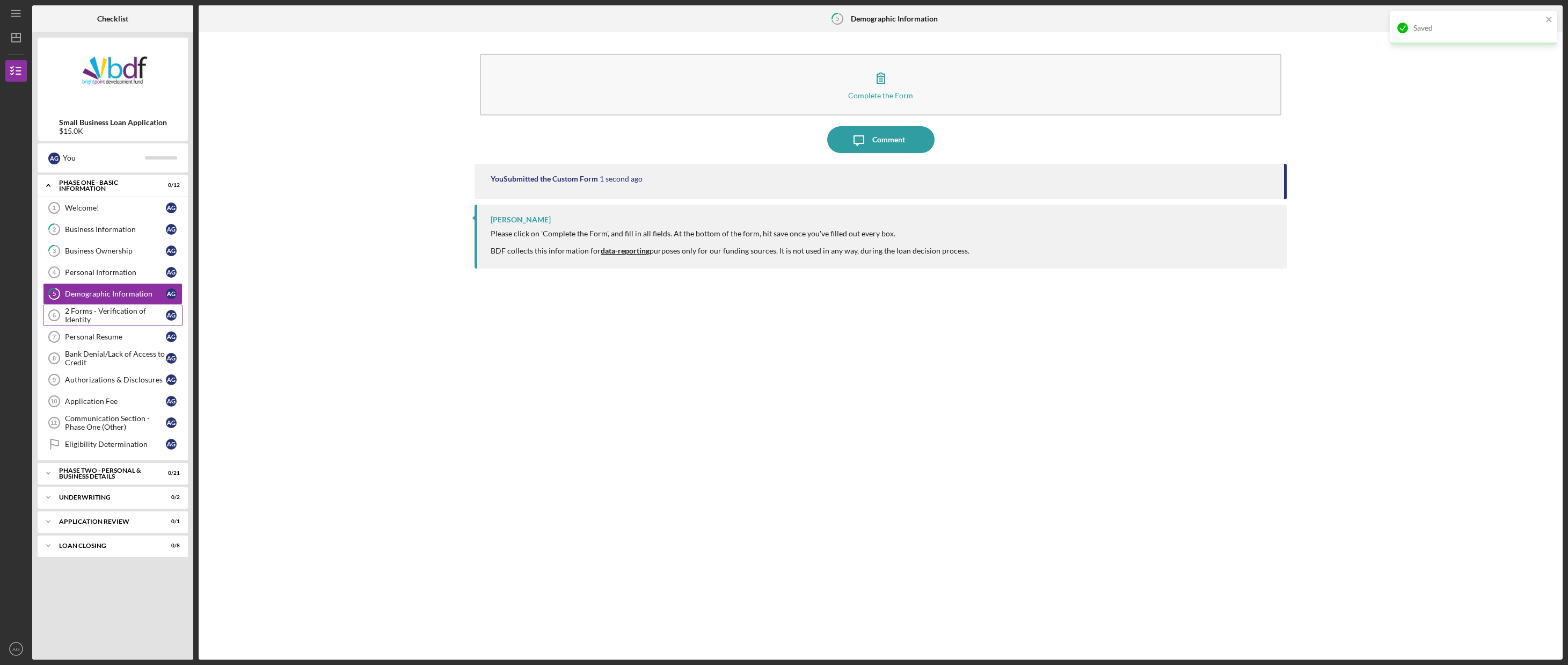
click at [126, 312] on div "2 Forms - Verification of Identity" at bounding box center [115, 315] width 101 height 17
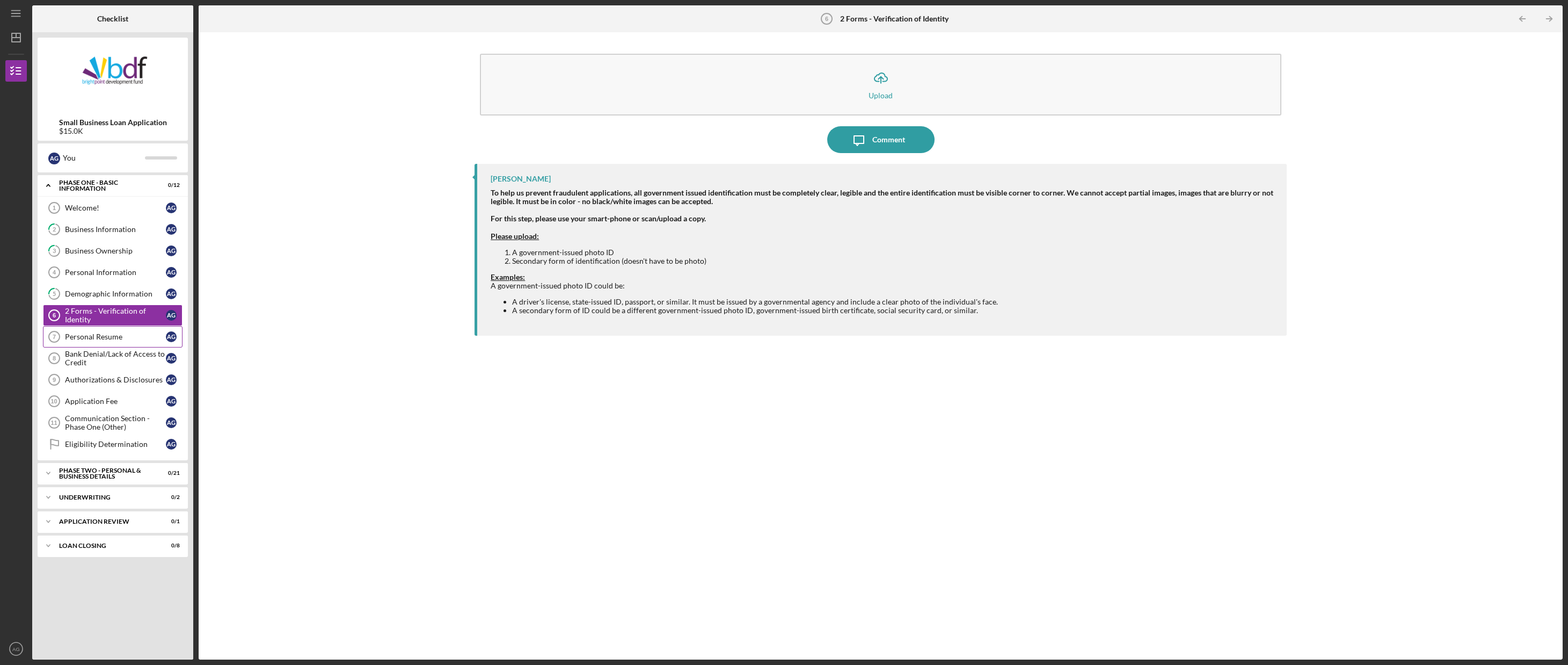
click at [109, 340] on div "Personal Resume" at bounding box center [115, 336] width 101 height 8
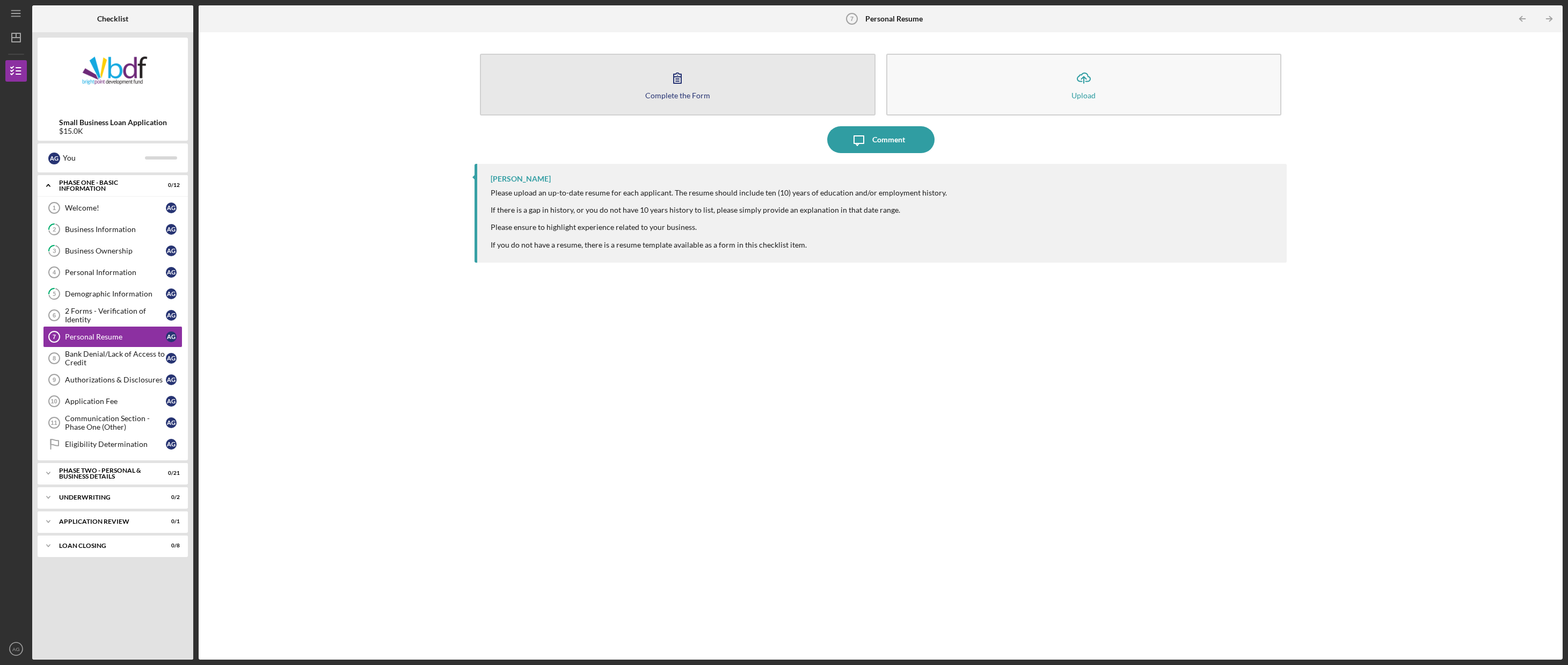
click at [767, 75] on button "Complete the Form Form" at bounding box center [678, 85] width 395 height 62
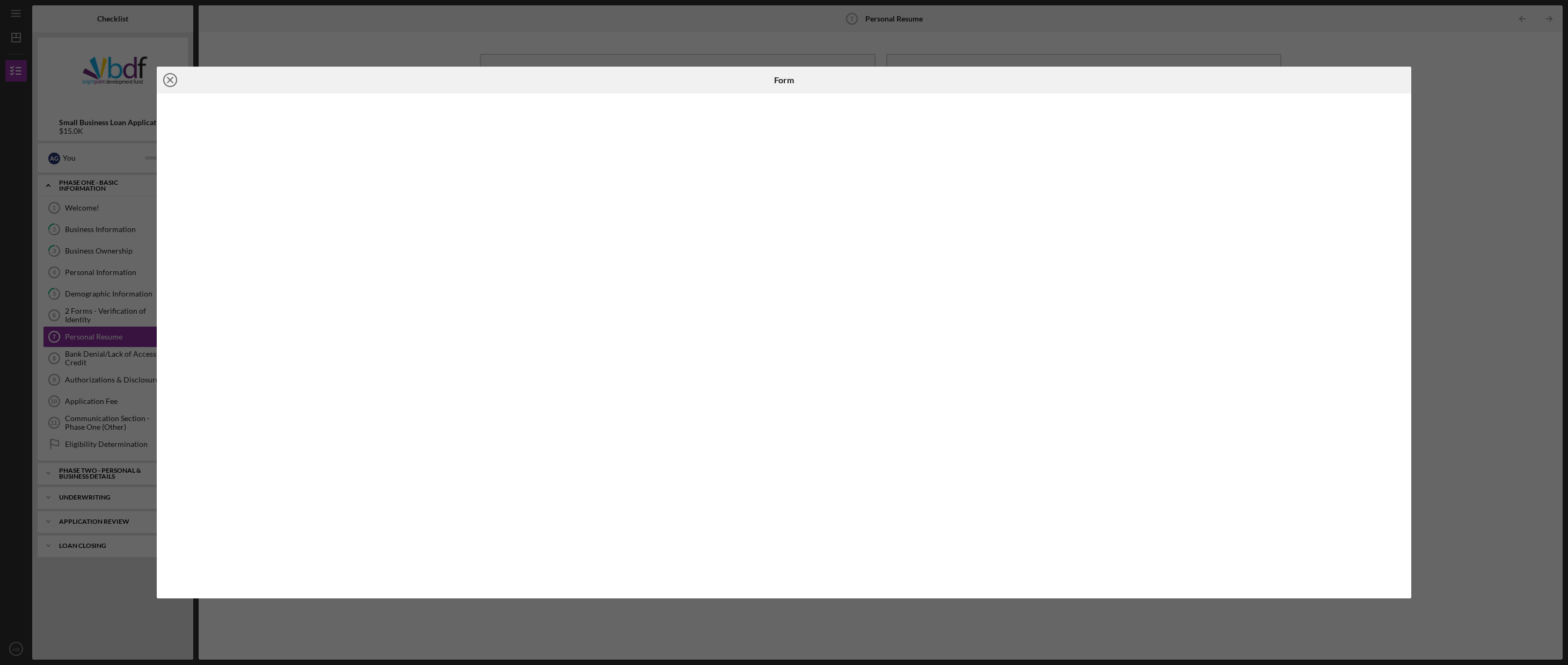
click at [180, 81] on icon "Icon/Close" at bounding box center [170, 79] width 27 height 27
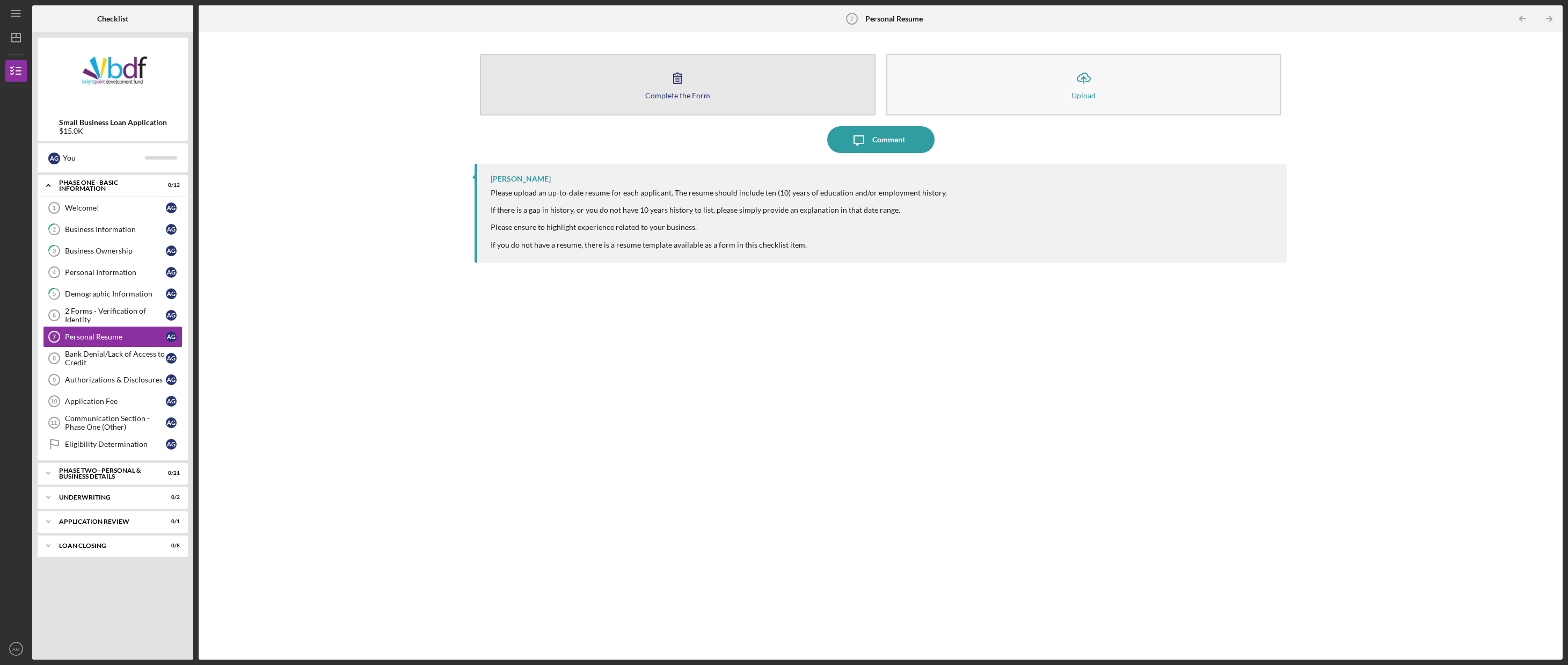
click at [548, 57] on button "Complete the Form Form" at bounding box center [678, 85] width 395 height 62
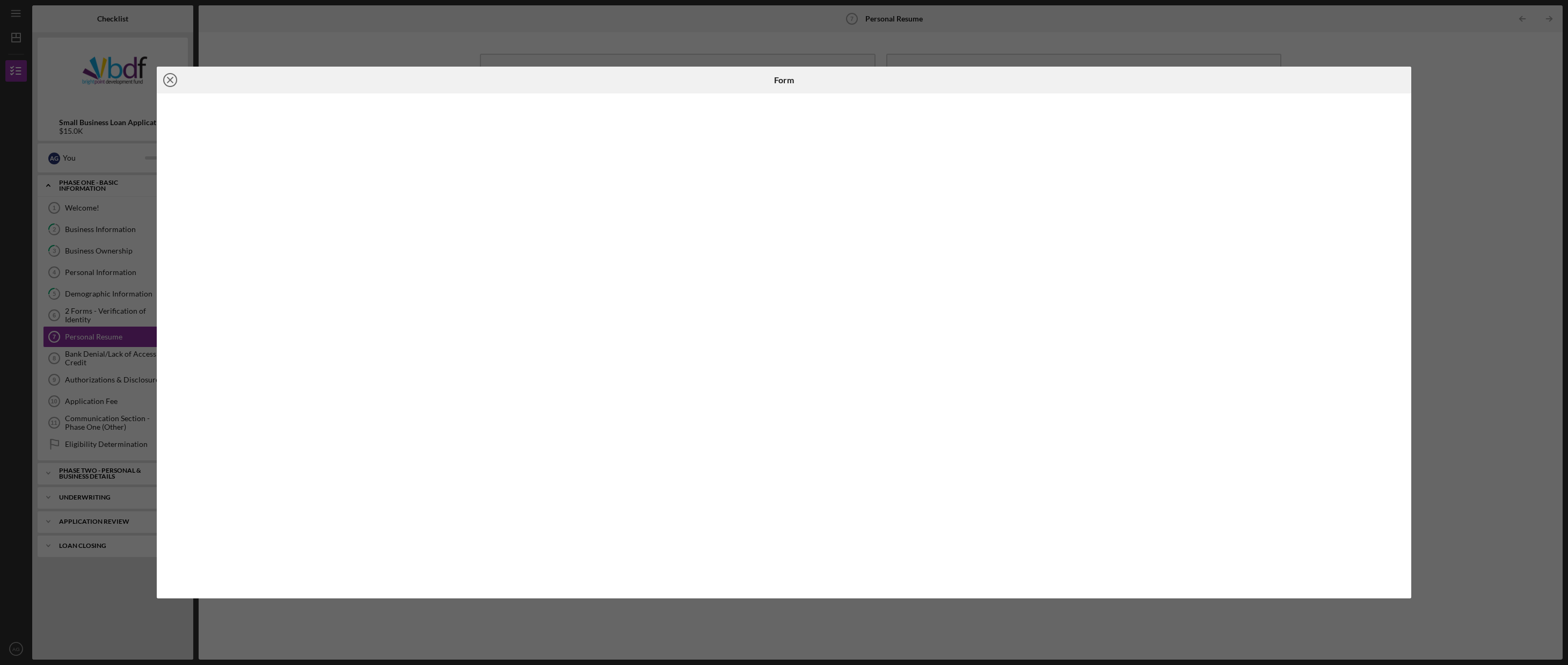
click at [170, 74] on circle at bounding box center [170, 80] width 13 height 13
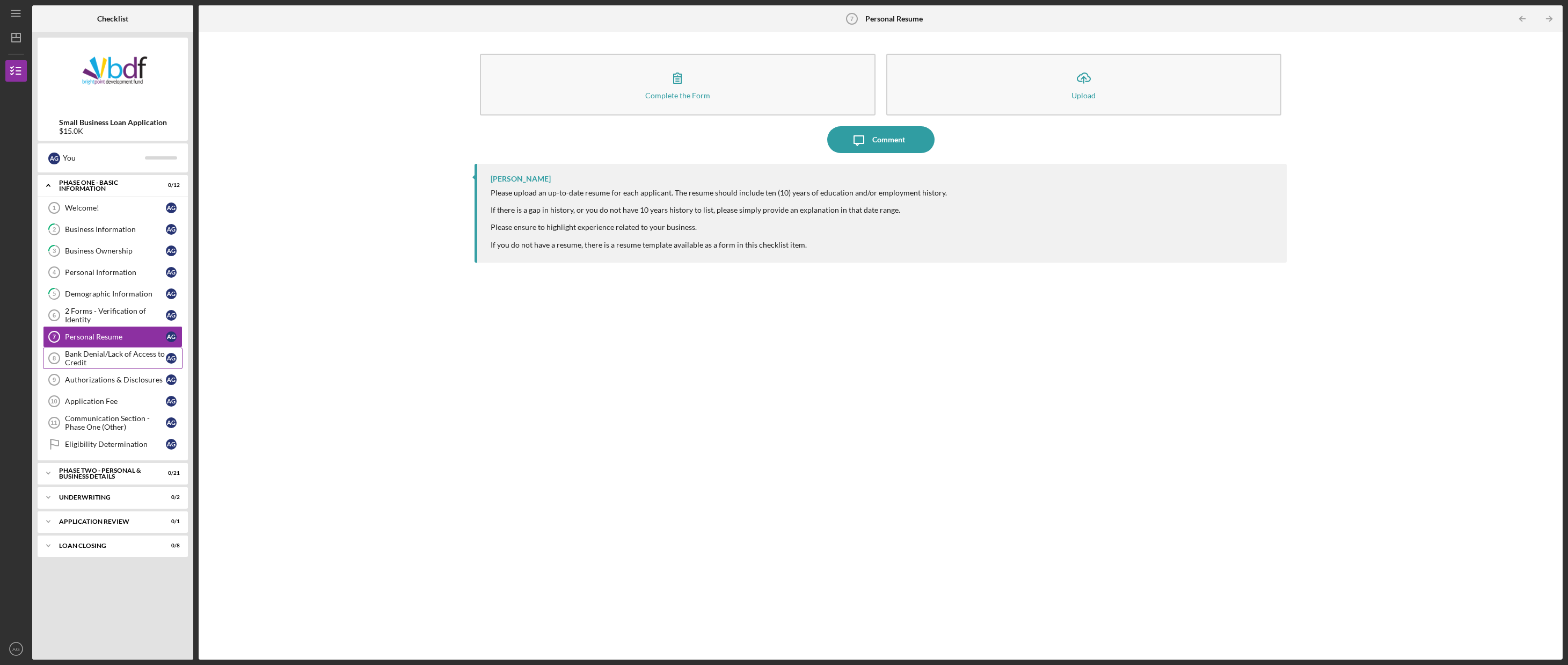
click at [130, 360] on div "Bank Denial/Lack of Access to Credit" at bounding box center [115, 358] width 101 height 17
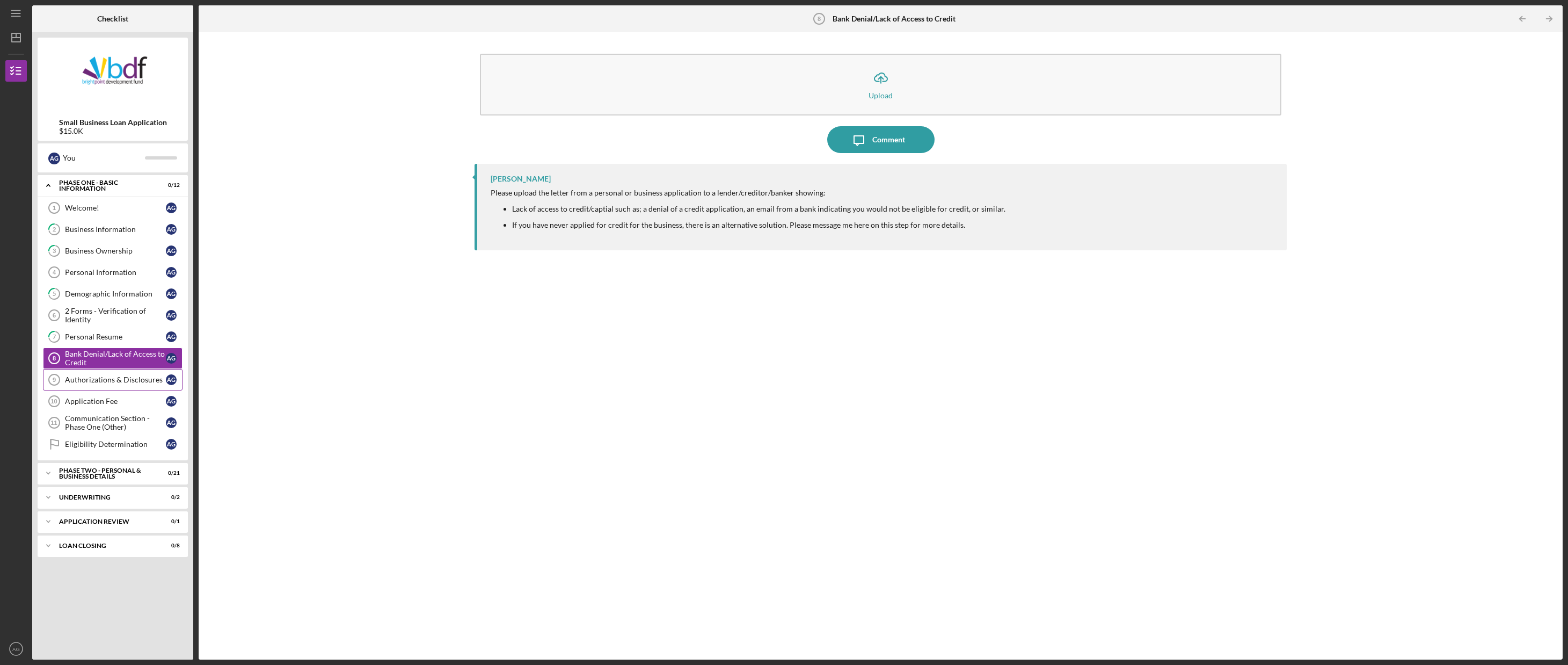
click at [122, 379] on div "Authorizations & Disclosures" at bounding box center [115, 379] width 101 height 8
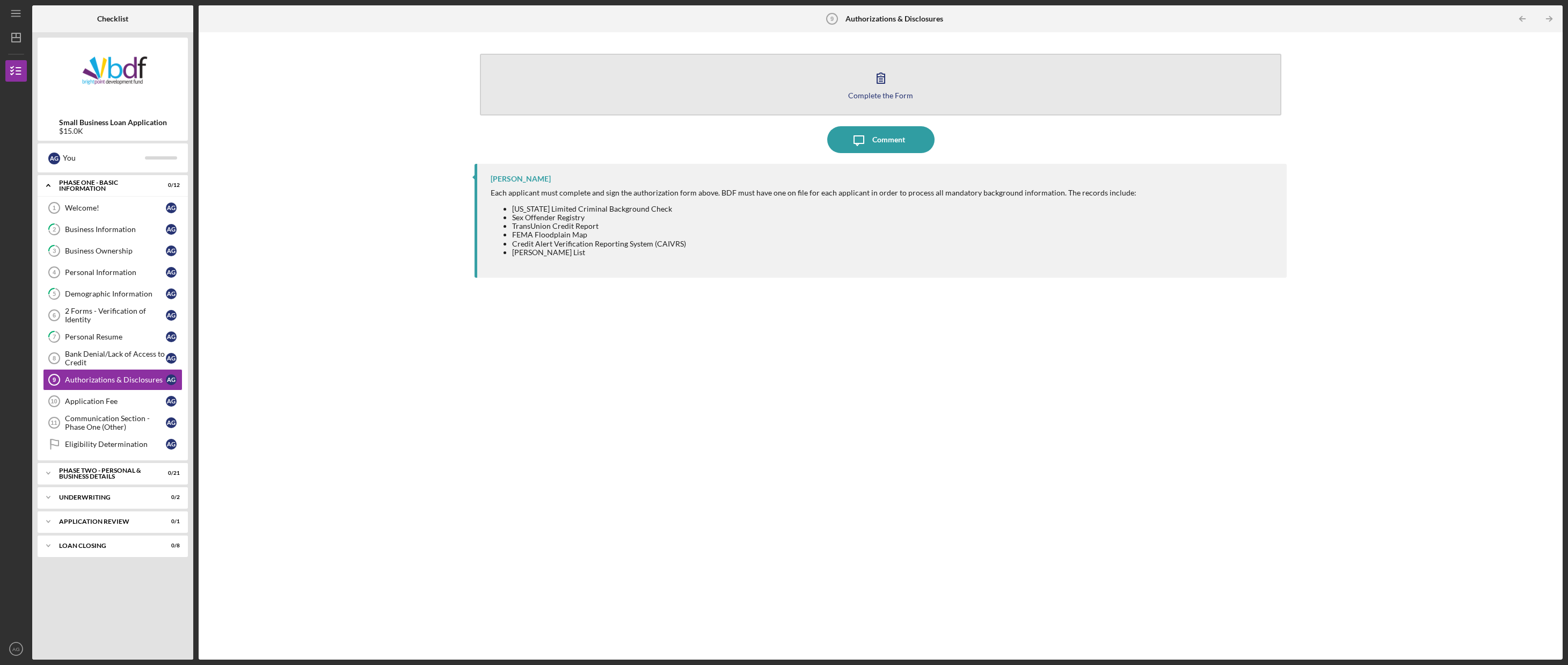
click at [723, 100] on button "Complete the Form Form" at bounding box center [881, 85] width 801 height 62
